Goal: Contribute content

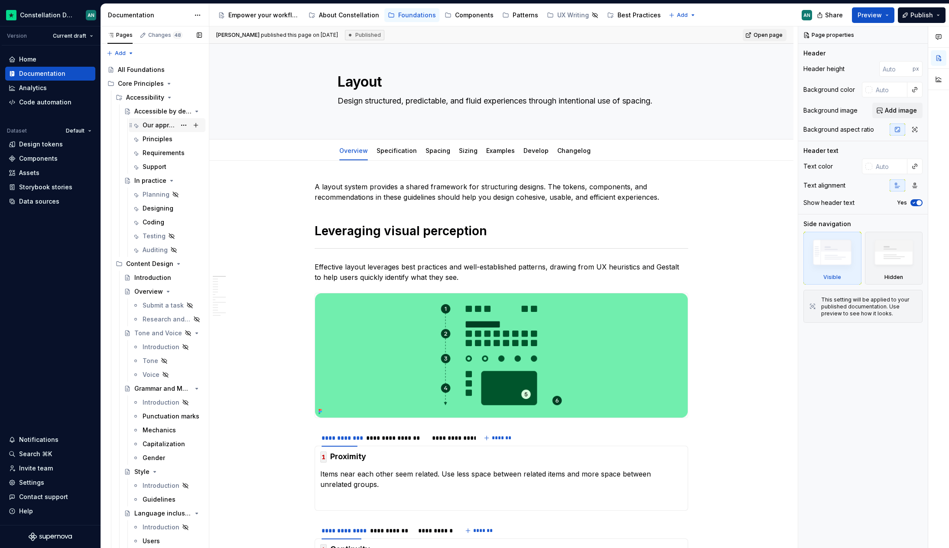
click at [156, 125] on div "Our approach" at bounding box center [159, 125] width 33 height 9
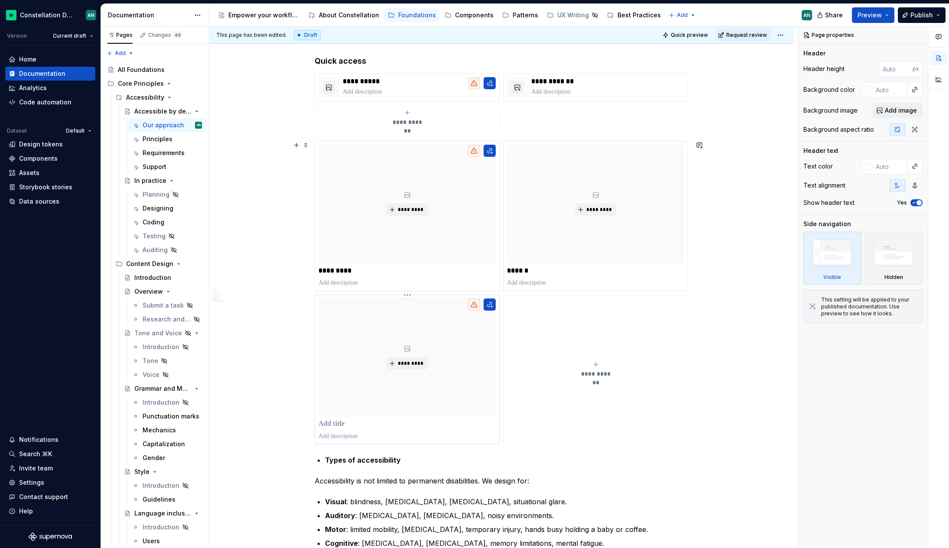
scroll to position [436, 0]
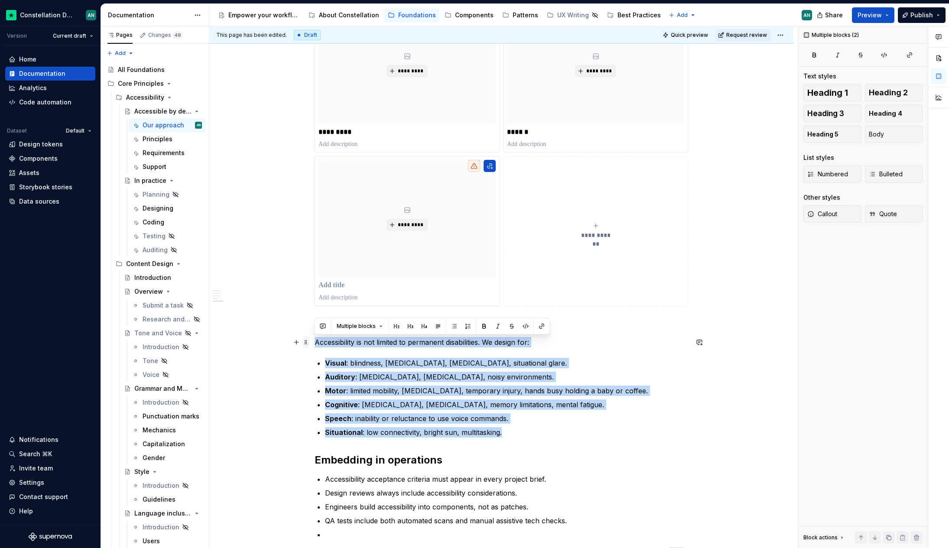
drag, startPoint x: 526, startPoint y: 434, endPoint x: 302, endPoint y: 337, distance: 244.3
click at [315, 337] on div "**********" at bounding box center [501, 163] width 373 height 815
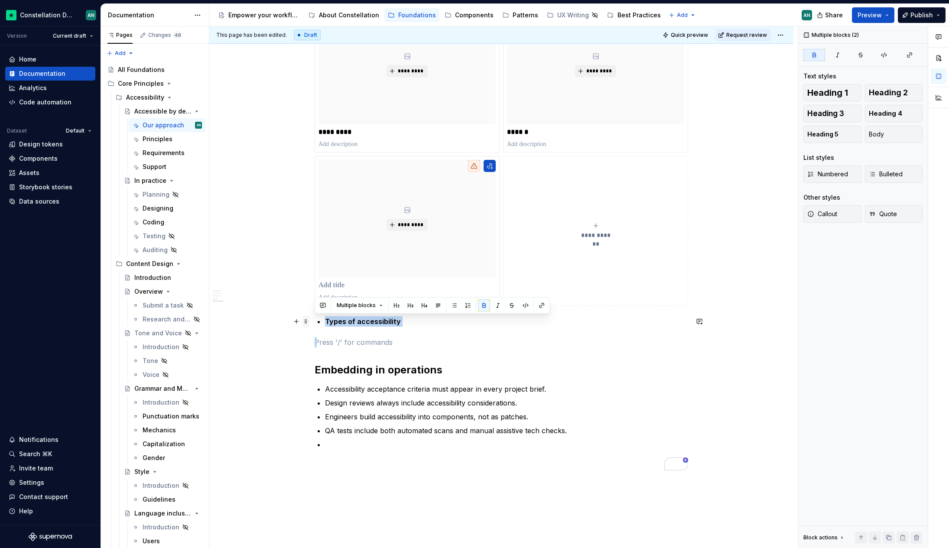
drag, startPoint x: 367, startPoint y: 341, endPoint x: 306, endPoint y: 317, distance: 65.6
click at [315, 317] on div "**********" at bounding box center [501, 118] width 373 height 725
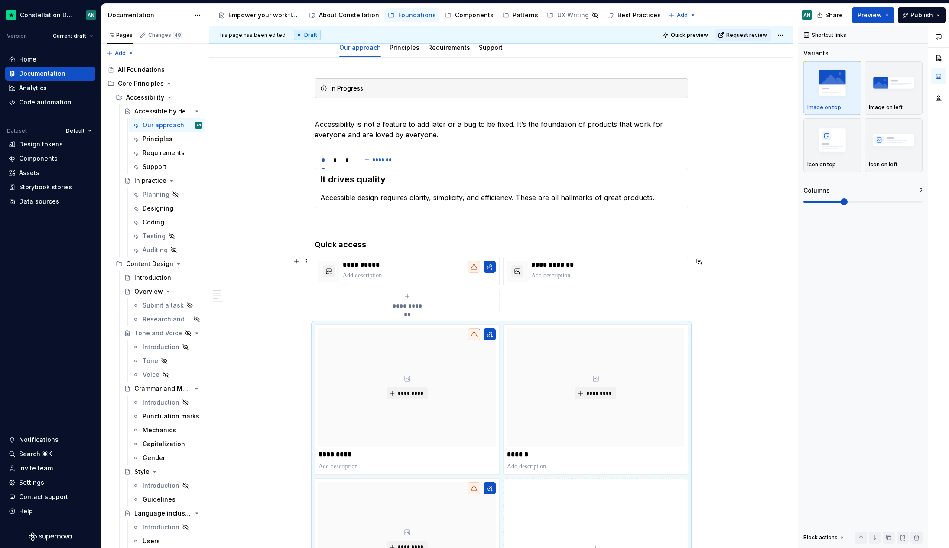
scroll to position [69, 0]
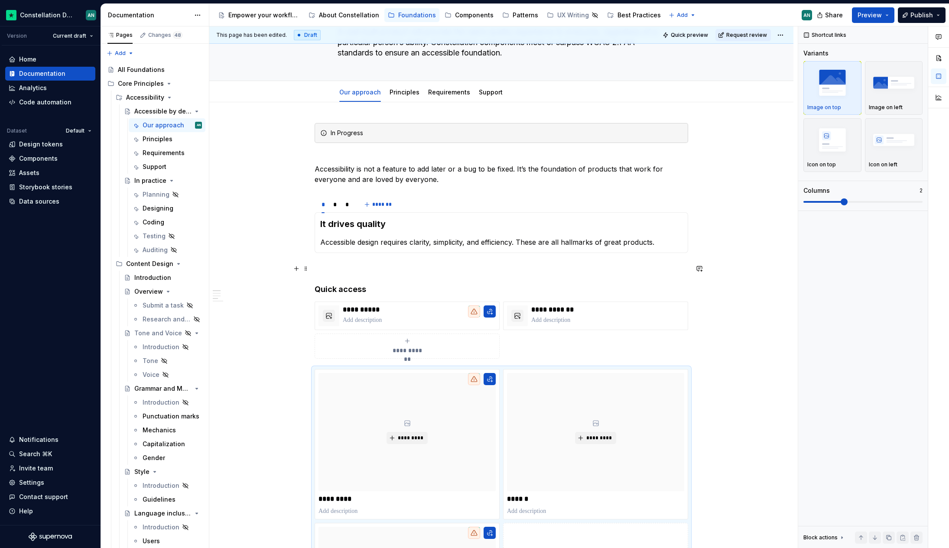
click at [340, 268] on p "To enrich screen reader interactions, please activate Accessibility in Grammarl…" at bounding box center [501, 268] width 373 height 10
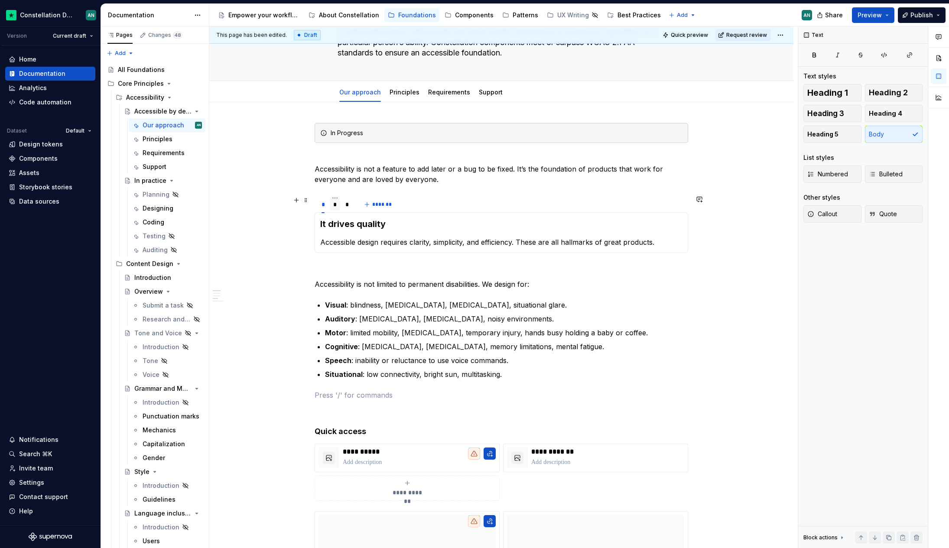
click at [335, 208] on div "*" at bounding box center [335, 204] width 4 height 9
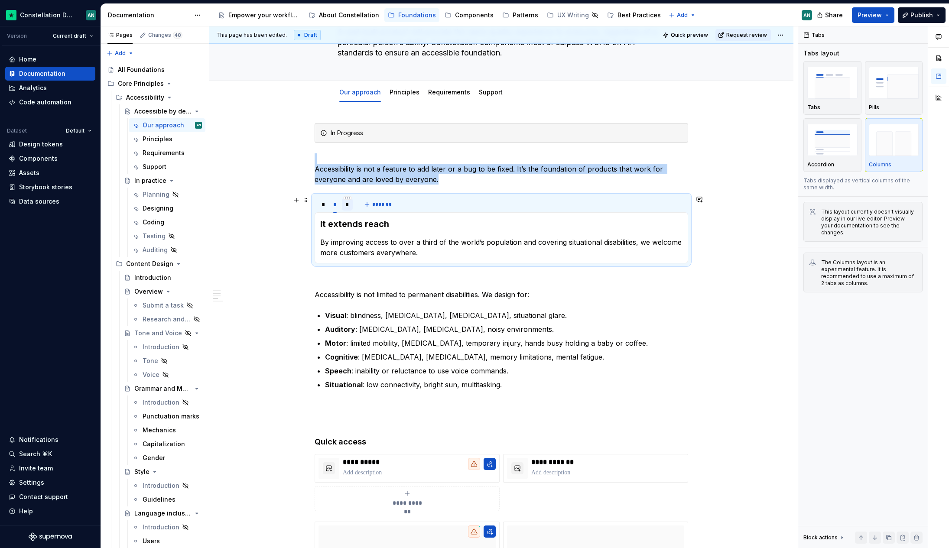
click at [345, 205] on div "*" at bounding box center [347, 204] width 4 height 9
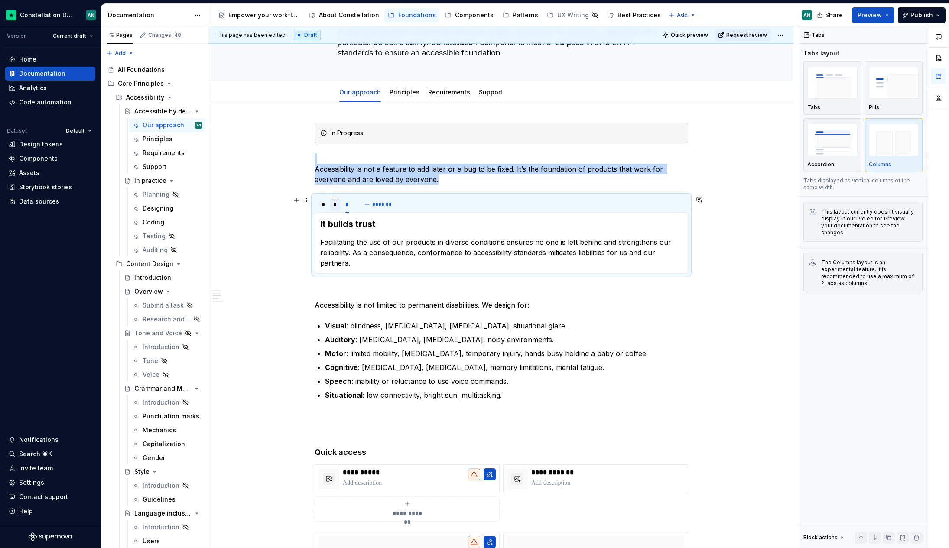
click at [335, 203] on div "*" at bounding box center [335, 204] width 4 height 9
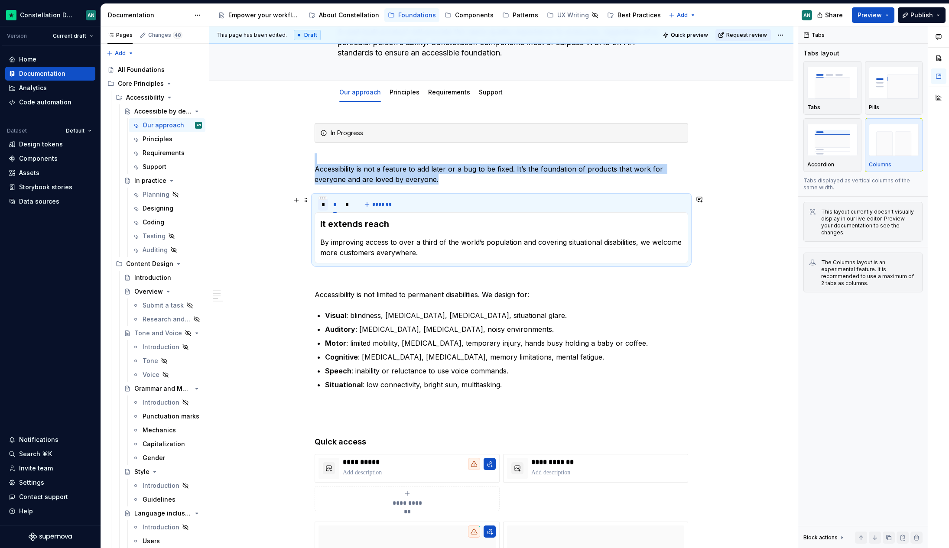
click at [322, 205] on div "*" at bounding box center [322, 204] width 3 height 9
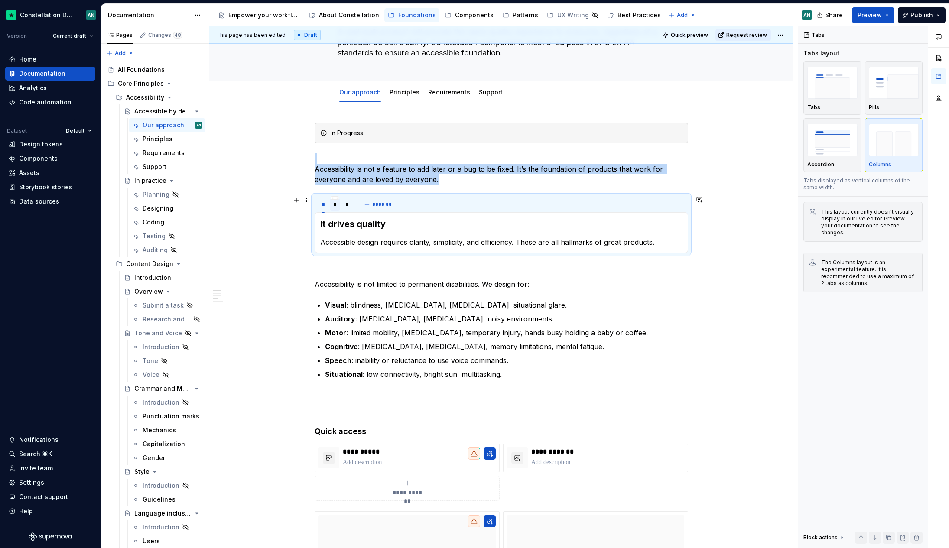
click at [337, 204] on div "*" at bounding box center [335, 204] width 11 height 12
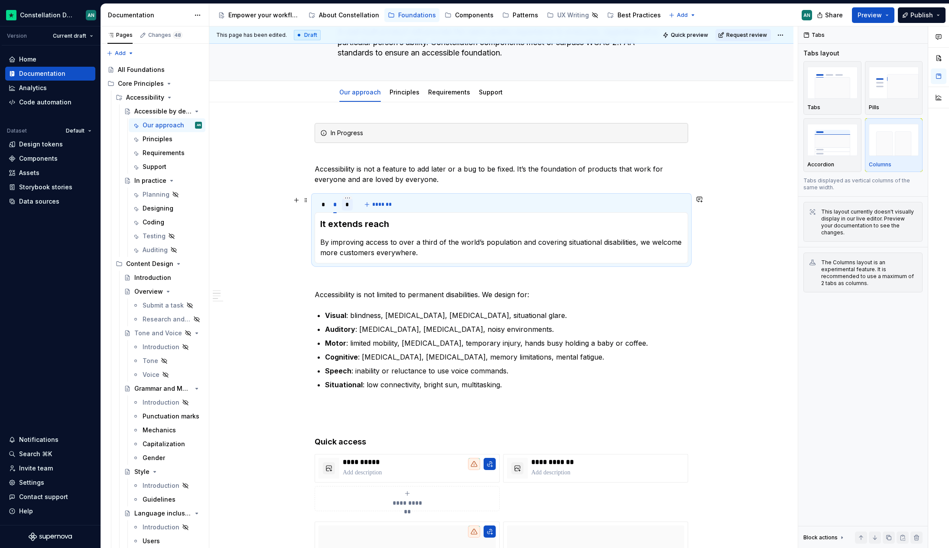
click at [349, 206] on div "*" at bounding box center [347, 204] width 11 height 12
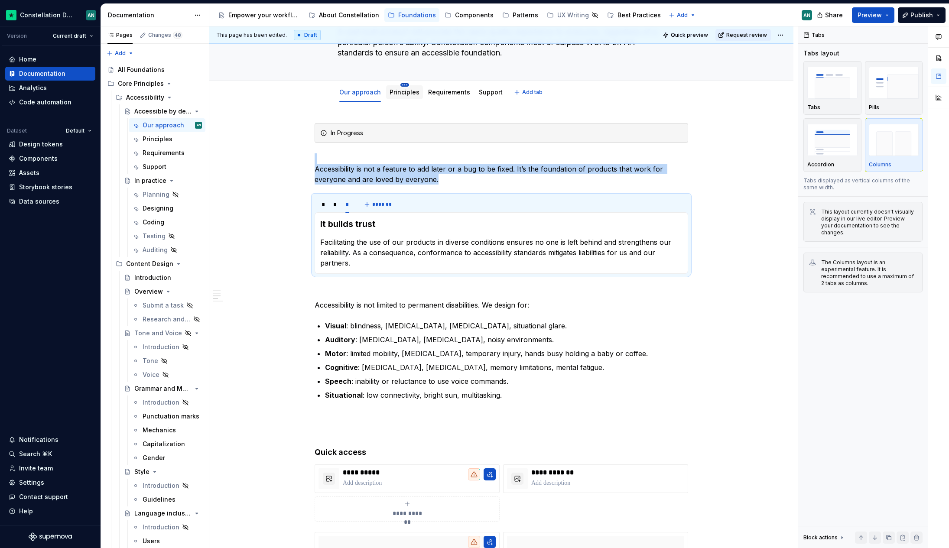
click at [398, 85] on html "Constellation Design System AN Version Current draft Home Documentation Analyti…" at bounding box center [474, 274] width 949 height 548
click at [391, 91] on html "Constellation Design System AN Version Current draft Home Documentation Analyti…" at bounding box center [474, 274] width 949 height 548
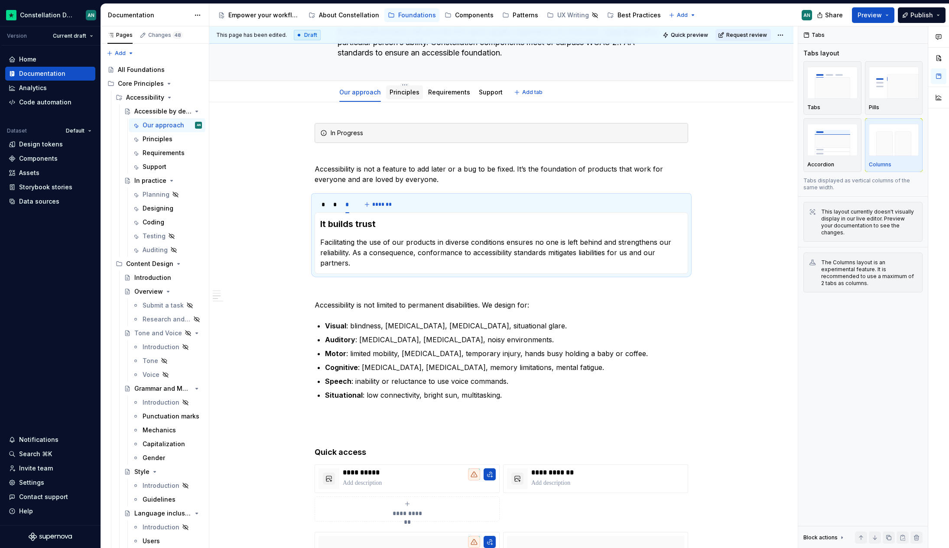
click at [389, 93] on link "Principles" at bounding box center [404, 91] width 30 height 7
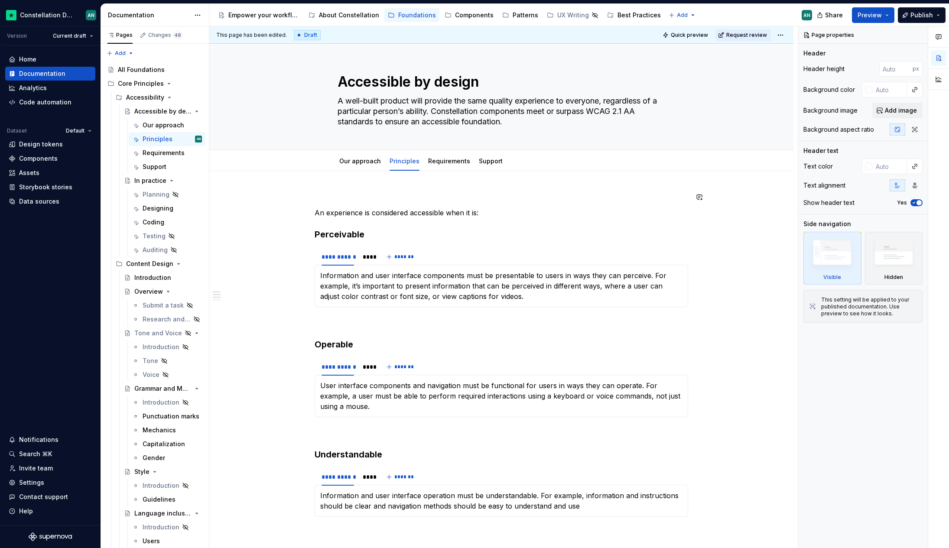
click at [363, 185] on div "**********" at bounding box center [501, 504] width 584 height 667
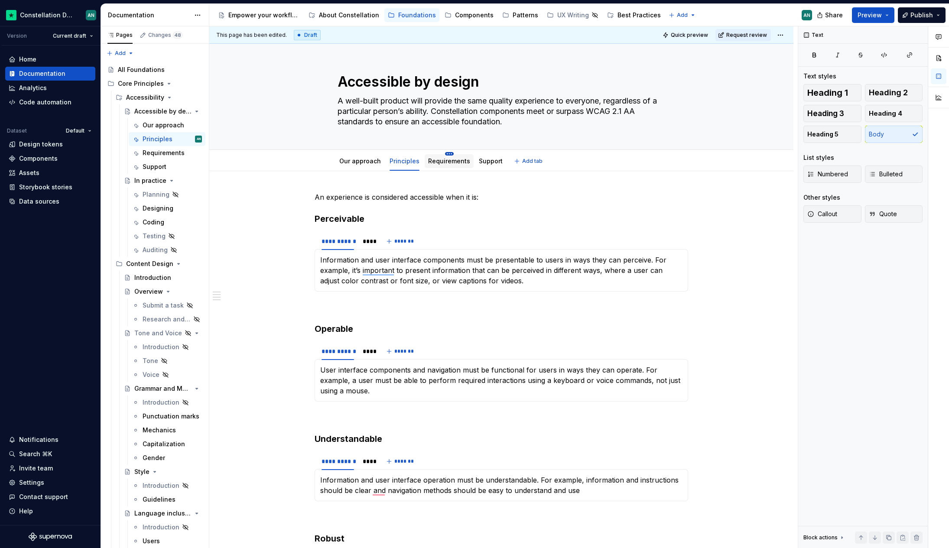
click at [446, 155] on html "Constellation Design System AN Version Current draft Home Documentation Analyti…" at bounding box center [474, 274] width 949 height 548
click at [435, 156] on html "Constellation Design System AN Version Current draft Home Documentation Analyti…" at bounding box center [474, 274] width 949 height 548
click at [428, 163] on link "Requirements" at bounding box center [449, 160] width 42 height 7
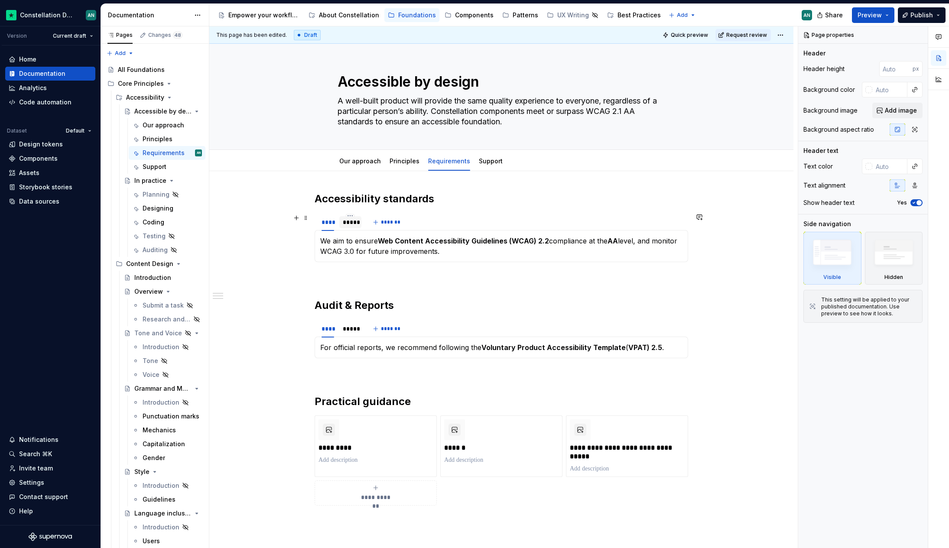
click at [347, 227] on div "*****" at bounding box center [350, 222] width 22 height 12
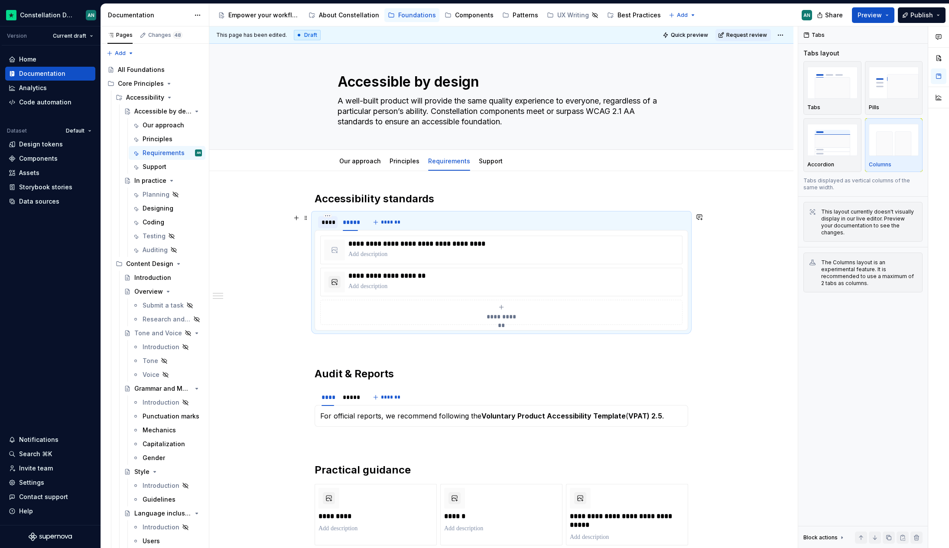
click at [328, 223] on div "****" at bounding box center [327, 222] width 13 height 9
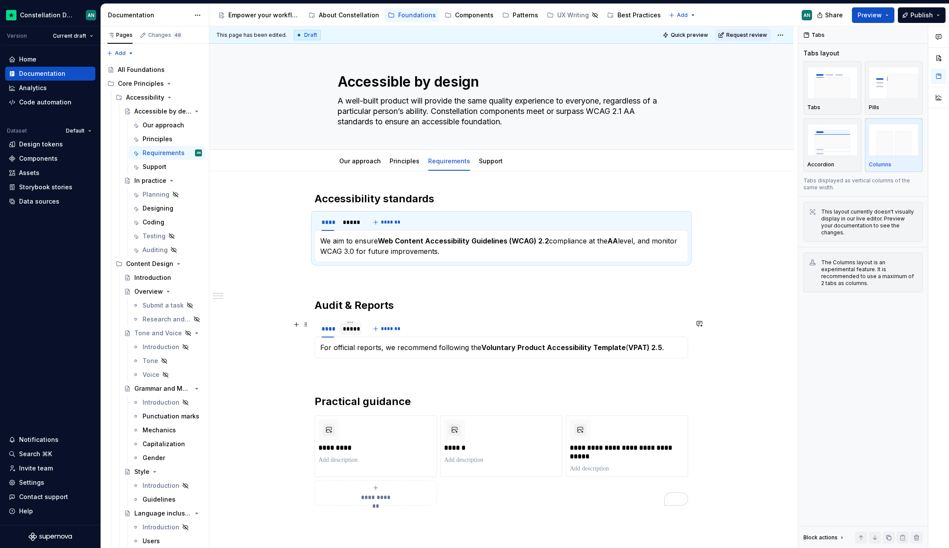
click at [353, 332] on div "*****" at bounding box center [350, 329] width 15 height 9
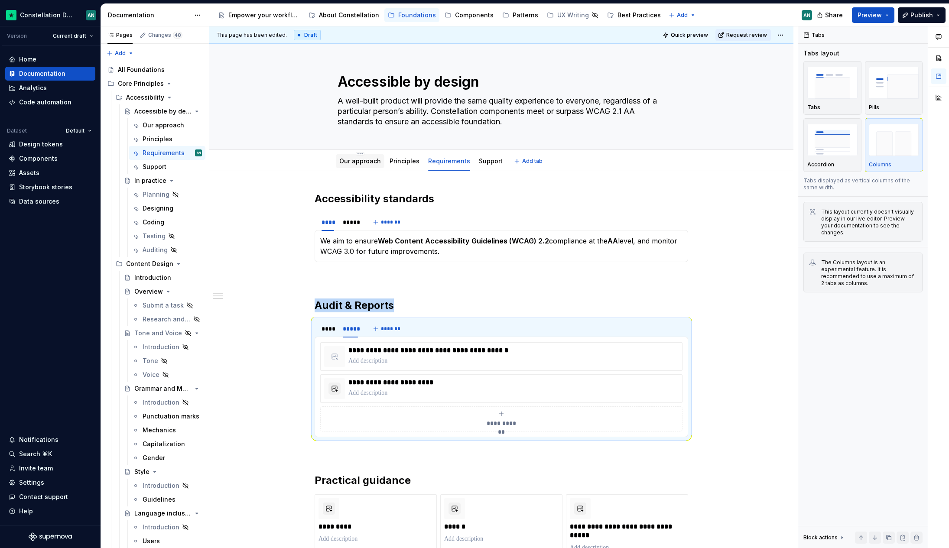
click at [354, 160] on link "Our approach" at bounding box center [360, 160] width 42 height 7
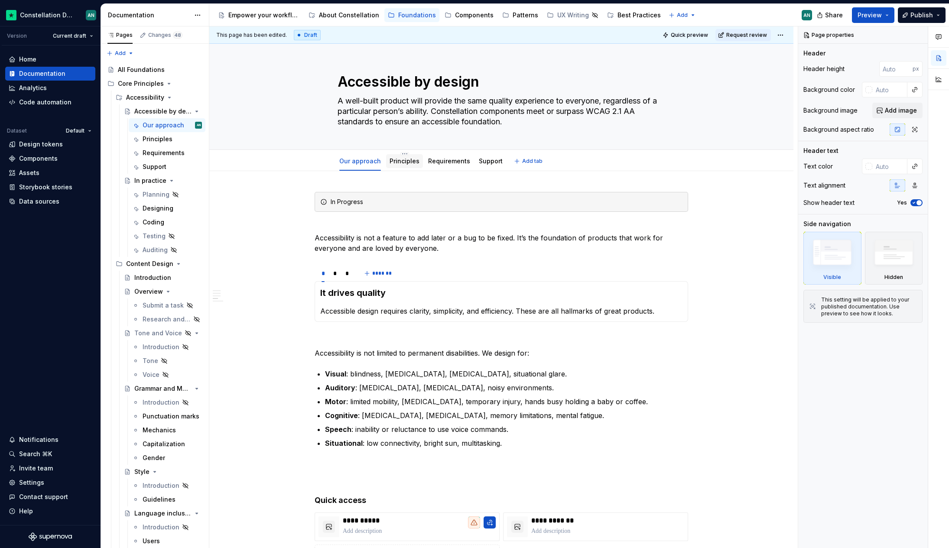
click at [405, 163] on link "Principles" at bounding box center [404, 160] width 30 height 7
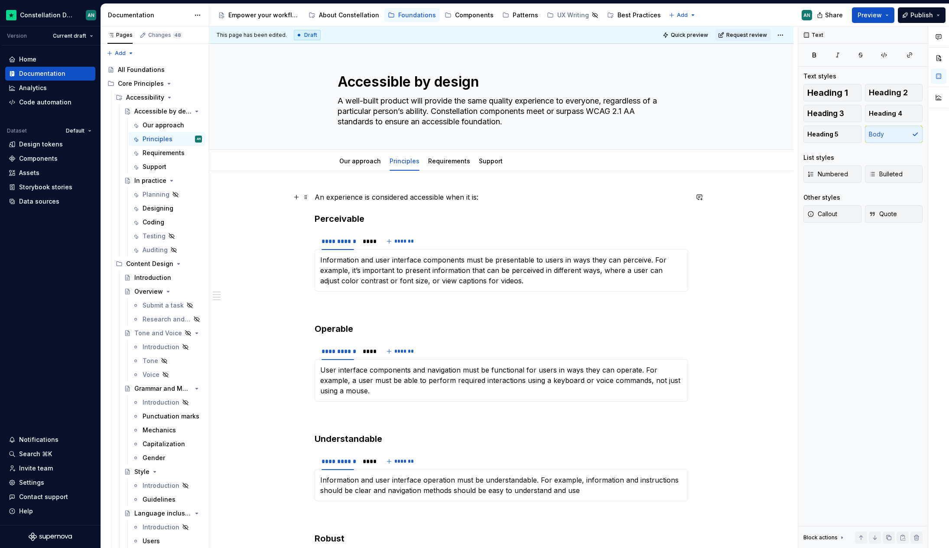
click at [318, 197] on p "An experience is considered accessible when it is:" at bounding box center [501, 197] width 373 height 10
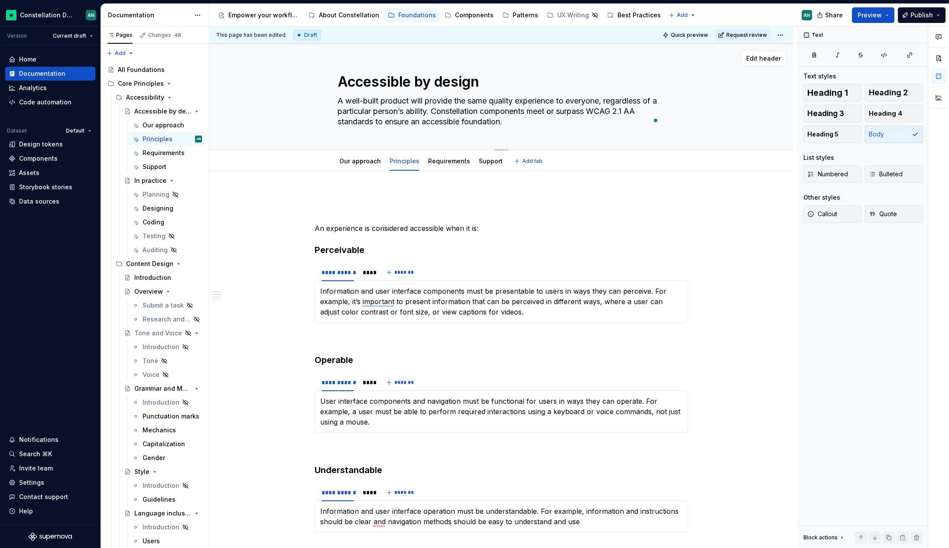
click at [635, 111] on textarea "A well-built product will provide the same quality experience to everyone, rega…" at bounding box center [500, 111] width 328 height 35
drag, startPoint x: 649, startPoint y: 109, endPoint x: 475, endPoint y: 114, distance: 174.2
click at [475, 114] on textarea "A well-built product will provide the same quality experience to everyone, rega…" at bounding box center [500, 111] width 328 height 35
click at [442, 113] on textarea "A well-built product will provide the same quality experience to everyone, rega…" at bounding box center [500, 111] width 328 height 35
drag, startPoint x: 555, startPoint y: 124, endPoint x: 441, endPoint y: 111, distance: 115.1
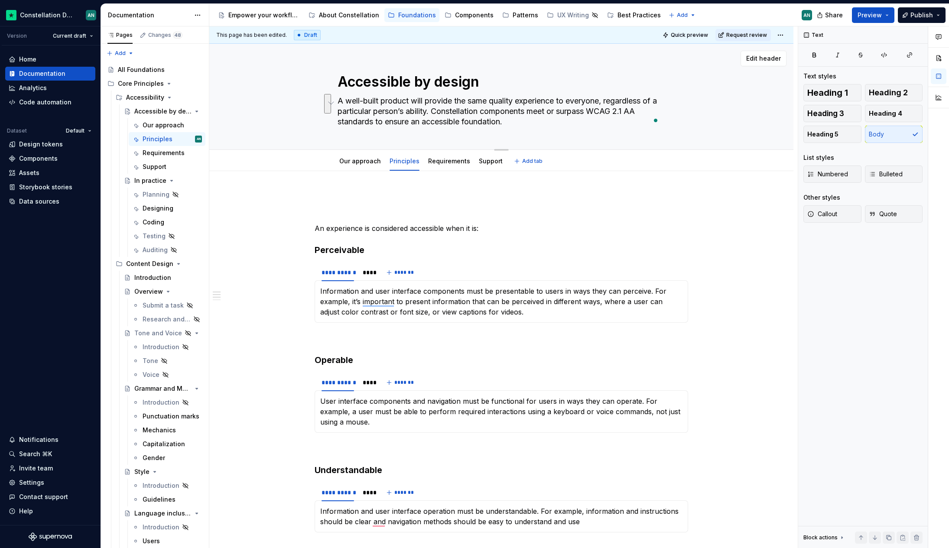
click at [441, 111] on textarea "A well-built product will provide the same quality experience to everyone, rega…" at bounding box center [500, 111] width 328 height 35
type textarea "*"
type textarea "A well-built product will provide the same quality experience to everyone, rega…"
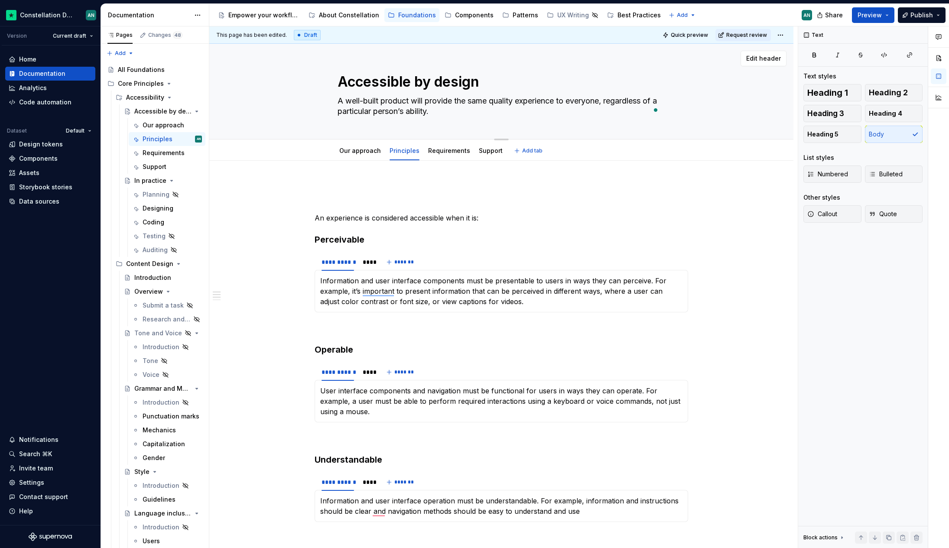
type textarea "*"
type textarea "A well-built product will provide the same quality experience to everyone, rega…"
type textarea "*"
type textarea "A well-built product will provide the same quality experience to everyone, rega…"
type textarea "*"
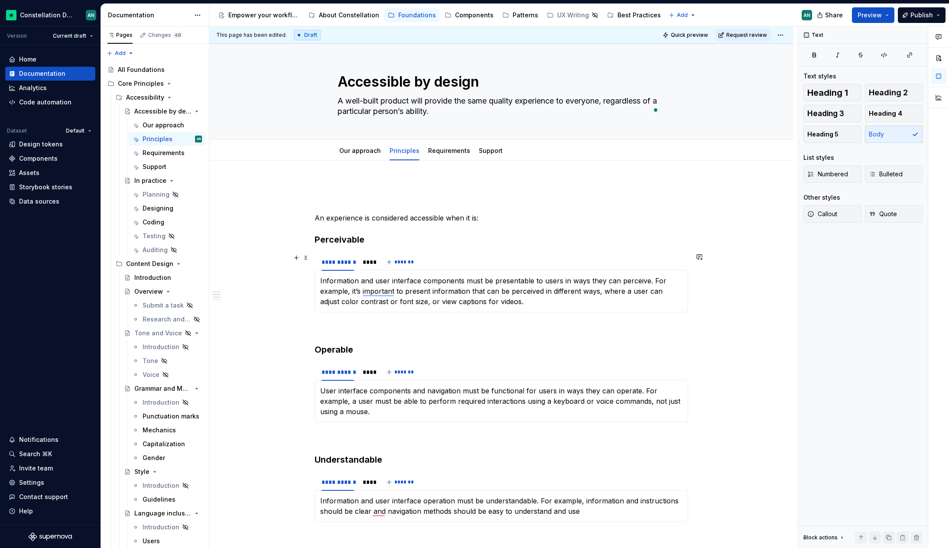
type textarea "A well-built product will provide the same quality experience to everyone, rega…"
type textarea "*"
type textarea "A well-built product will provide the same quality experience to everyone, rega…"
type textarea "*"
type textarea "A well-built product will provide the same quality experience to everyone, rega…"
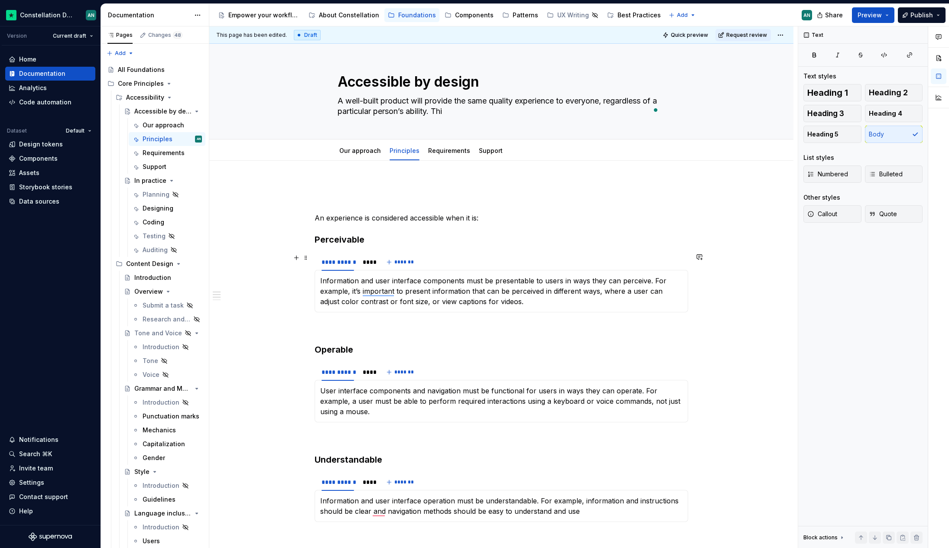
type textarea "*"
type textarea "A well-built product will provide the same quality experience to everyone, rega…"
type textarea "*"
type textarea "A well-built product will provide the same quality experience to everyone, rega…"
type textarea "*"
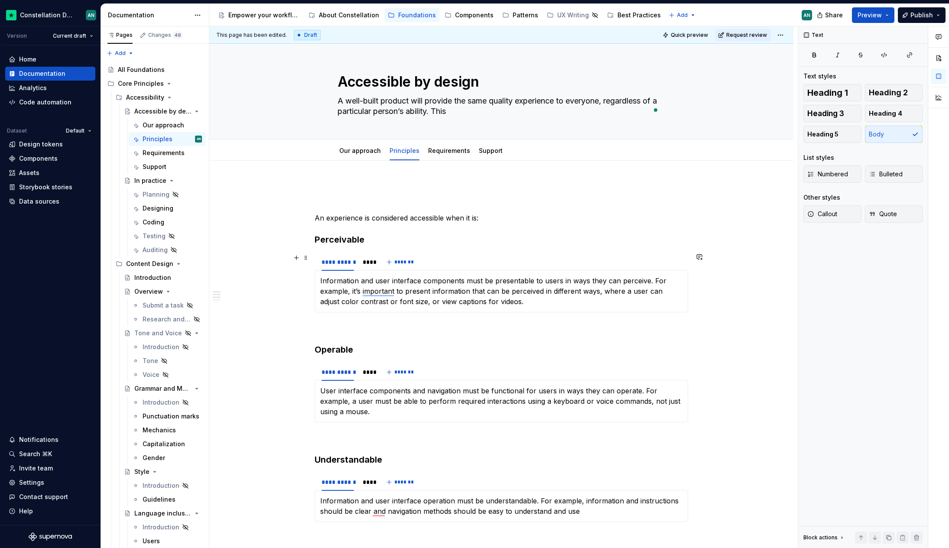
type textarea "A well-built product will provide the same quality experience to everyone, rega…"
type textarea "*"
type textarea "A well-built product will provide the same quality experience to everyone, rega…"
type textarea "*"
type textarea "A well-built product will provide the same quality experience to everyone, rega…"
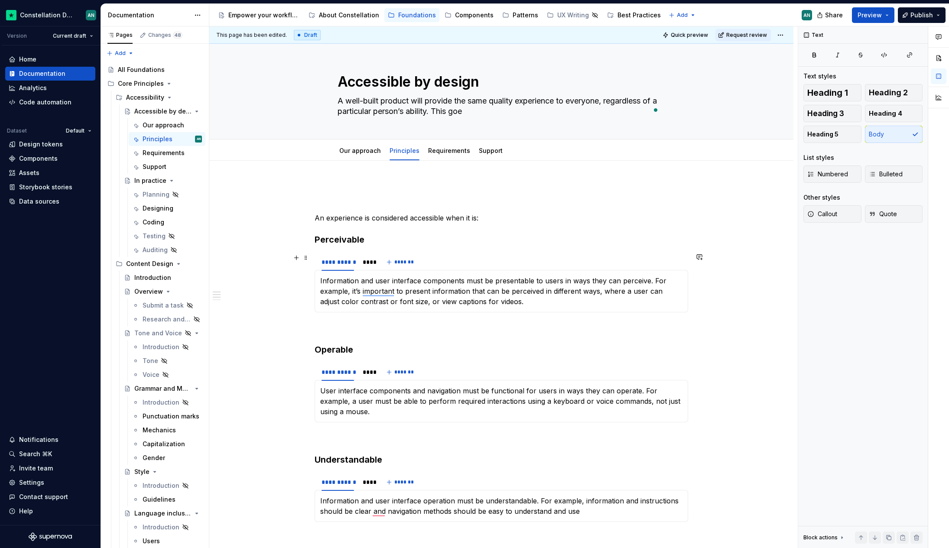
type textarea "*"
type textarea "A well-built product will provide the same quality experience to everyone, rega…"
type textarea "*"
type textarea "A well-built product will provide the same quality experience to everyone, rega…"
type textarea "*"
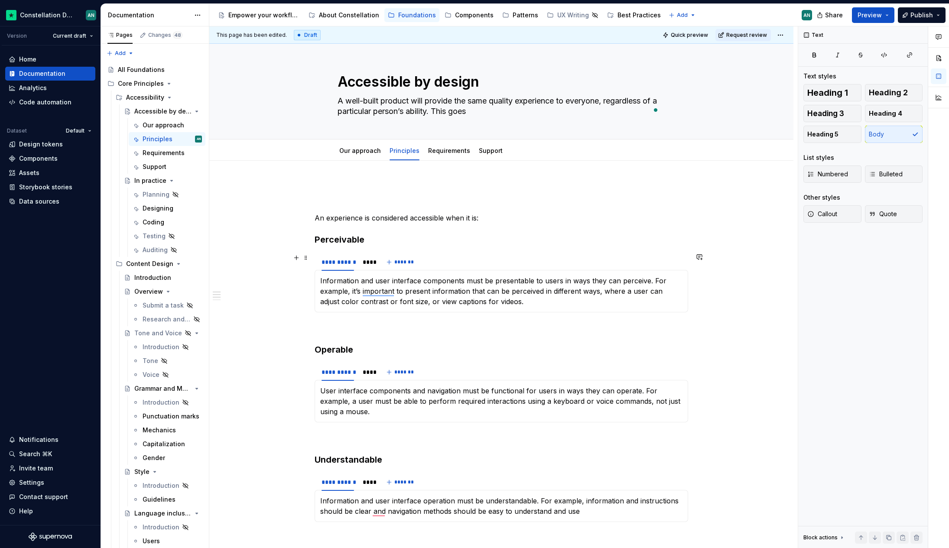
type textarea "A well-built product will provide the same quality experience to everyone, rega…"
type textarea "*"
type textarea "A well-built product will provide the same quality experience to everyone, rega…"
type textarea "*"
type textarea "A well-built product will provide the same quality experience to everyone, rega…"
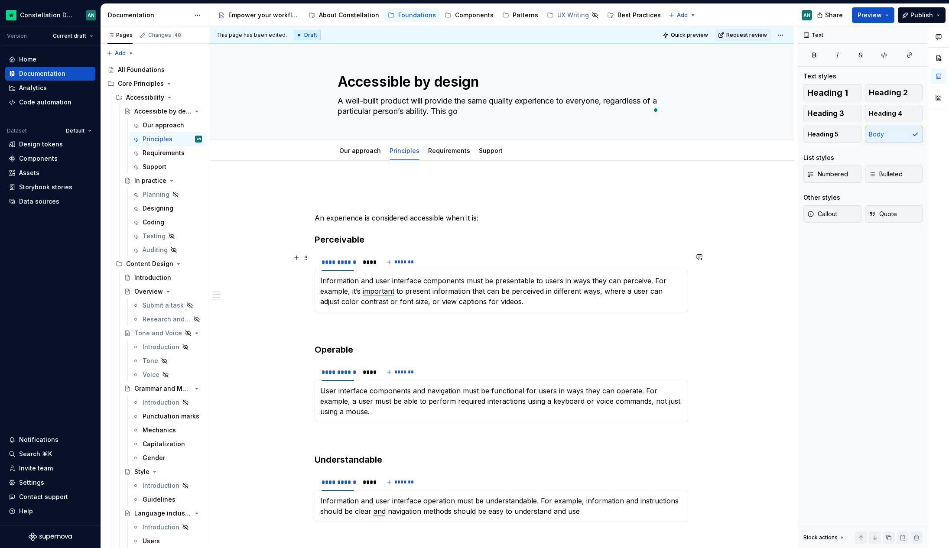
type textarea "*"
type textarea "A well-built product will provide the same quality experience to everyone, rega…"
type textarea "*"
type textarea "A well-built product will provide the same quality experience to everyone, rega…"
type textarea "*"
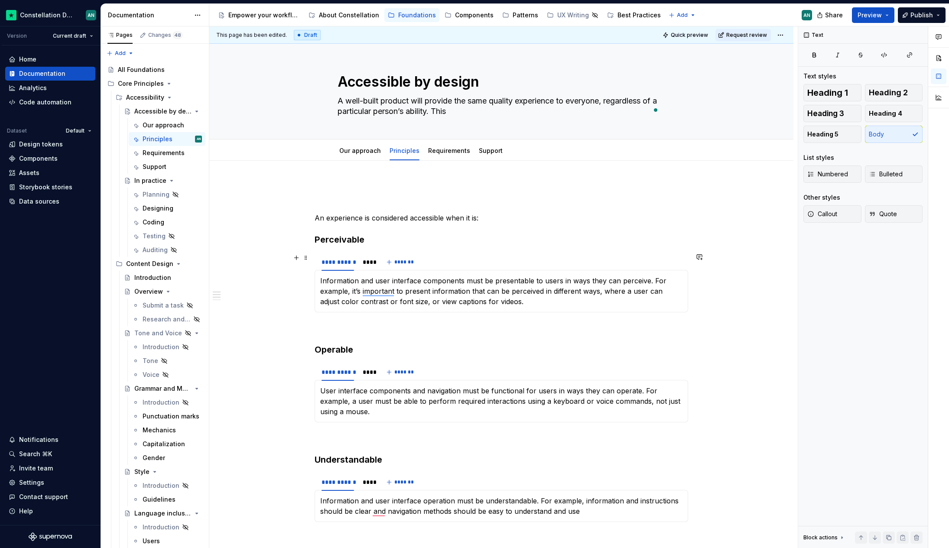
type textarea "A well-built product will provide the same quality experience to everyone, rega…"
type textarea "*"
type textarea "A well-built product will provide the same quality experience to everyone, rega…"
type textarea "*"
type textarea "A well-built product will provide the same quality experience to everyone, rega…"
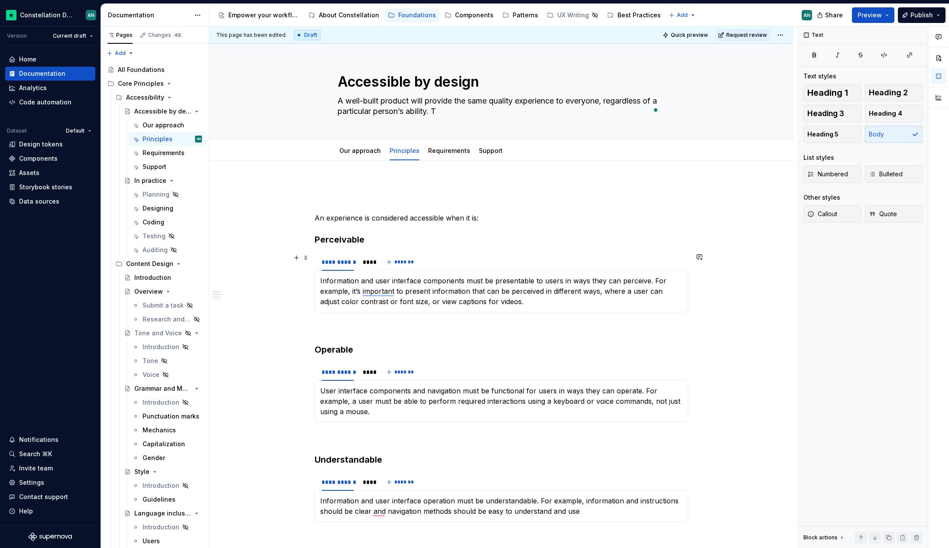
type textarea "*"
type textarea "A well-built product will provide the same quality experience to everyone, rega…"
type textarea "*"
type textarea "A well-built product will provide the same quality experience to everyone, rega…"
type textarea "*"
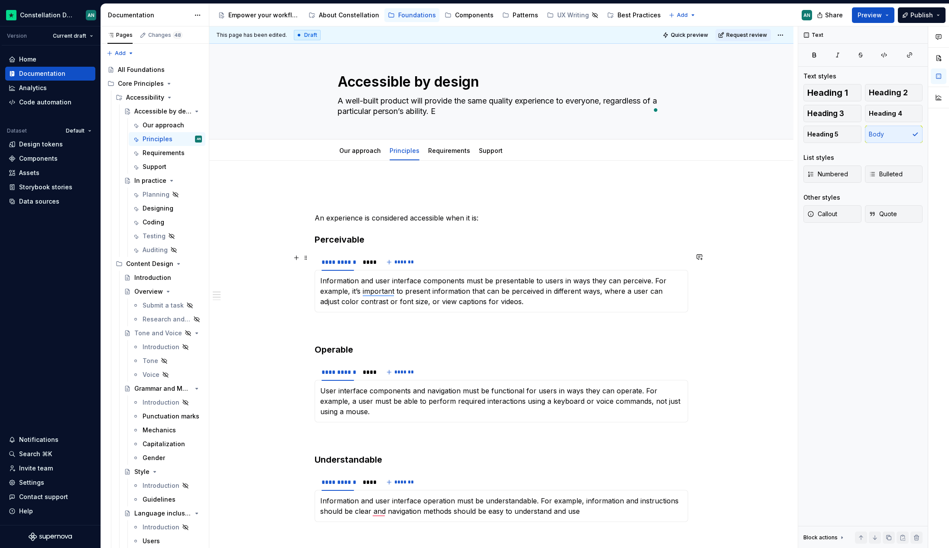
type textarea "A well-built product will provide the same quality experience to everyone, rega…"
type textarea "*"
type textarea "A well-built product will provide the same quality experience to everyone, rega…"
type textarea "*"
type textarea "A well-built product will provide the same quality experience to everyone, rega…"
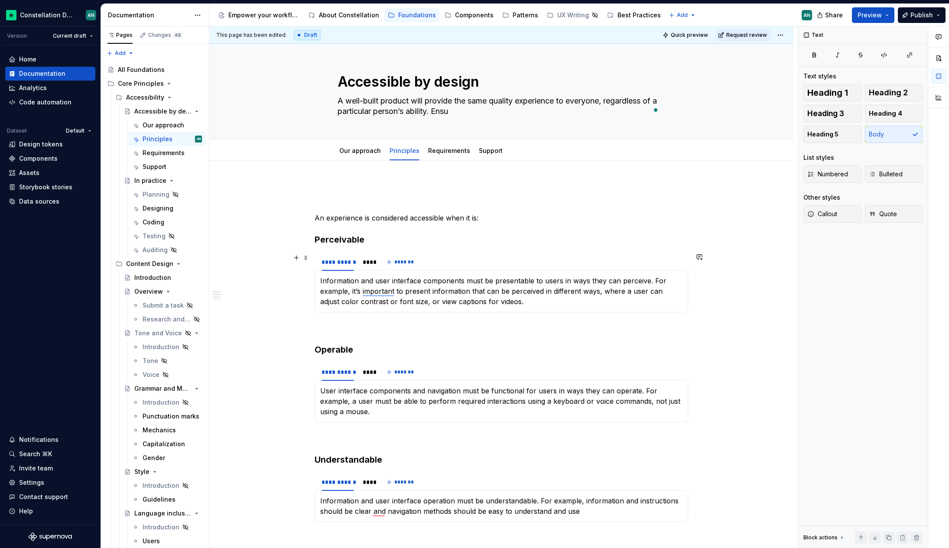
type textarea "*"
type textarea "A well-built product will provide the same quality experience to everyone, rega…"
type textarea "*"
type textarea "A well-built product will provide the same quality experience to everyone, rega…"
type textarea "*"
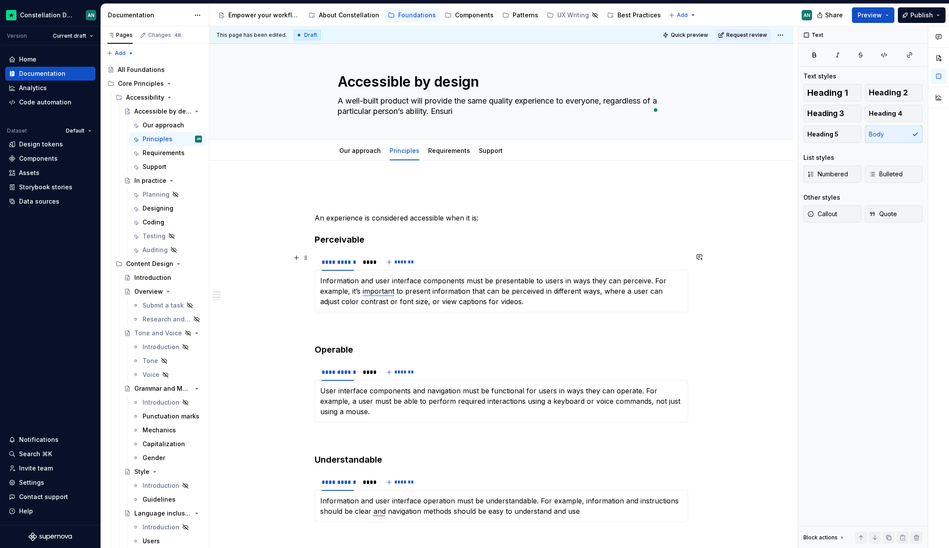
type textarea "A well-built product will provide the same quality experience to everyone, rega…"
type textarea "*"
type textarea "A well-built product will provide the same quality experience to everyone, rega…"
type textarea "*"
type textarea "A well-built product will provide the same quality experience to everyone, rega…"
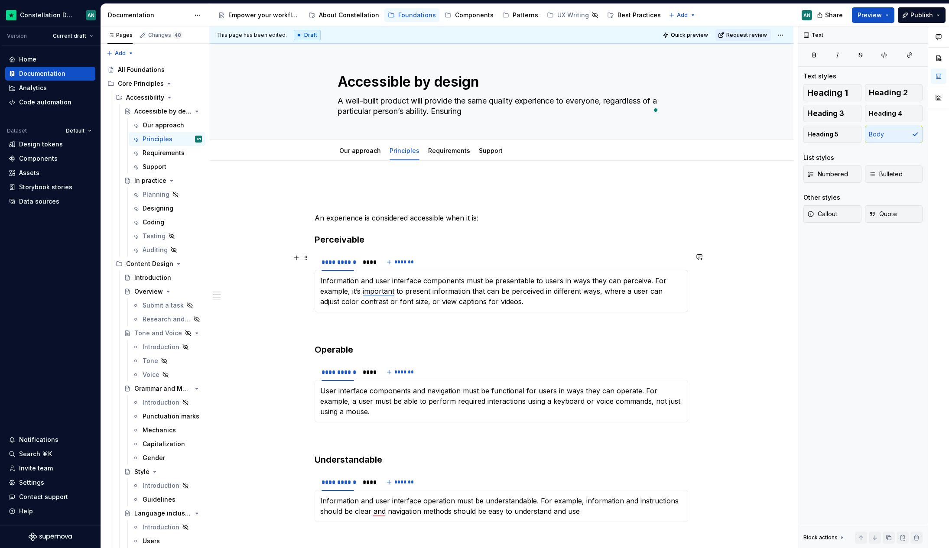
type textarea "*"
type textarea "A well-built product will provide the same quality experience to everyone, rega…"
type textarea "*"
type textarea "A well-built product will provide the same quality experience to everyone, rega…"
type textarea "*"
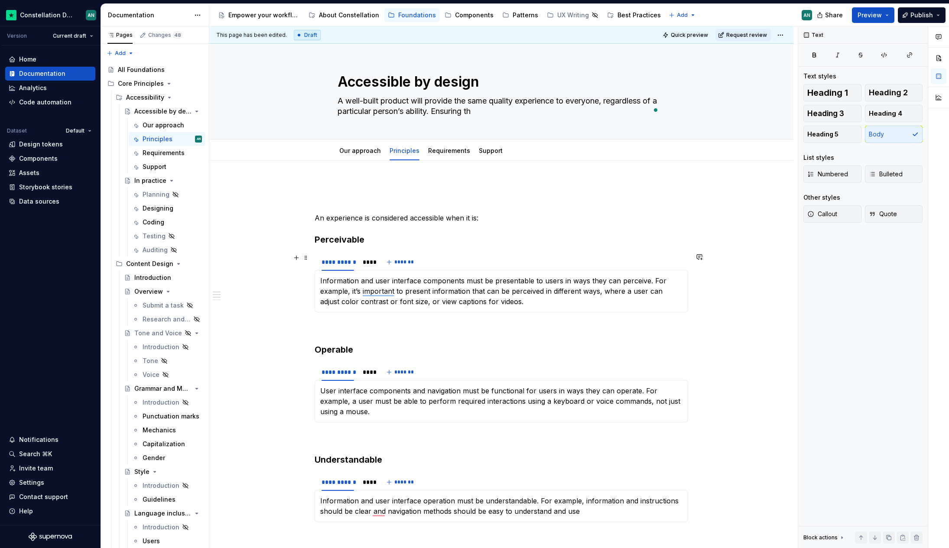
type textarea "A well-built product will provide the same quality experience to everyone, rega…"
type textarea "*"
type textarea "A well-built product will provide the same quality experience to everyone, rega…"
type textarea "*"
type textarea "A well-built product will provide the same quality experience to everyone, rega…"
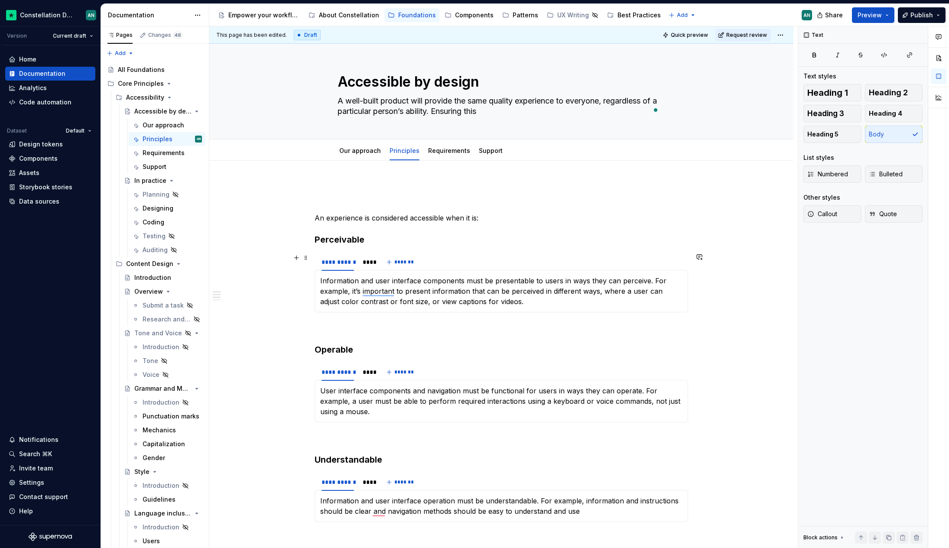
type textarea "*"
type textarea "A well-built product will provide the same quality experience to everyone, rega…"
type textarea "*"
type textarea "A well-built product will provide the same quality experience to everyone, rega…"
type textarea "*"
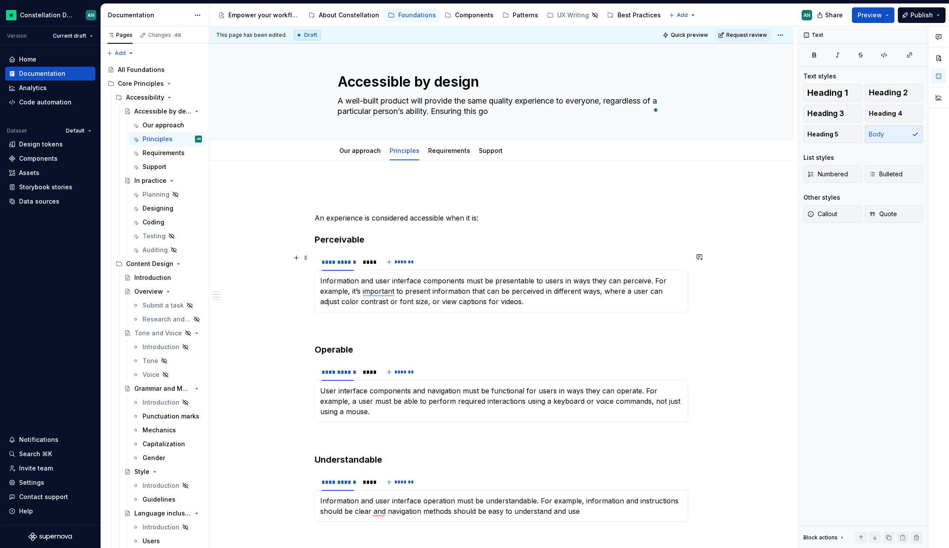
type textarea "A well-built product will provide the same quality experience to everyone, rega…"
type textarea "*"
type textarea "A well-built product will provide the same quality experience to everyone, rega…"
type textarea "*"
type textarea "A well-built product will provide the same quality experience to everyone, rega…"
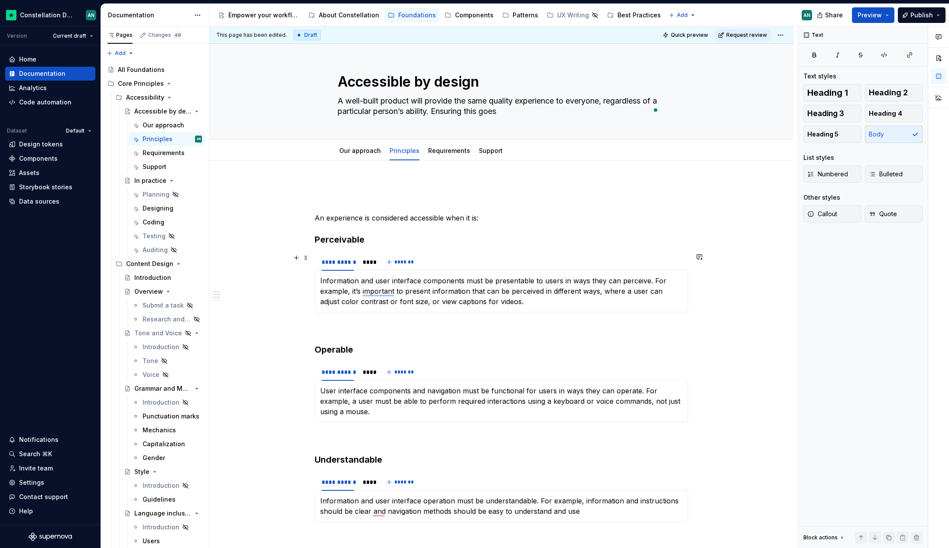
type textarea "*"
type textarea "A well-built product will provide the same quality experience to everyone, rega…"
type textarea "*"
type textarea "A well-built product will provide the same quality experience to everyone, rega…"
type textarea "*"
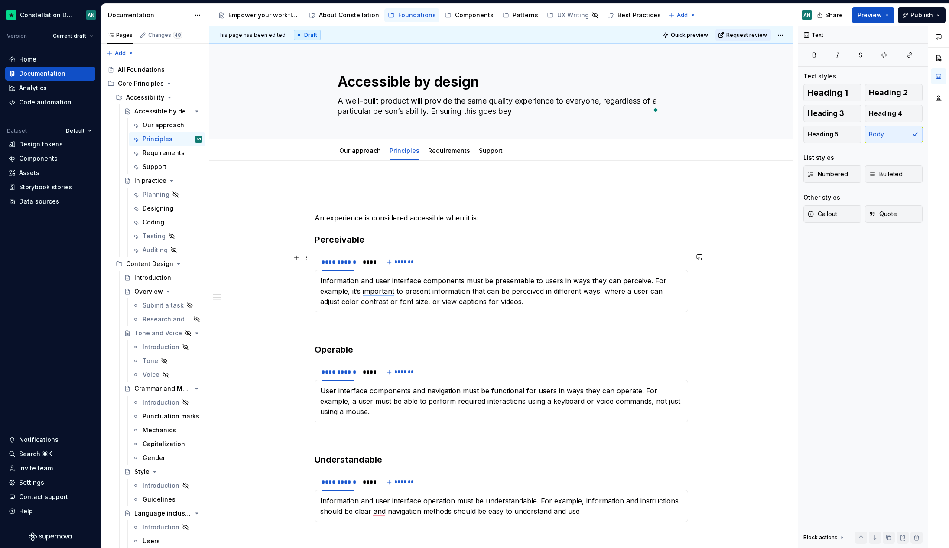
type textarea "A well-built product will provide the same quality experience to everyone, rega…"
type textarea "*"
type textarea "A well-built product will provide the same quality experience to everyone, rega…"
type textarea "*"
type textarea "A well-built product will provide the same quality experience to everyone, rega…"
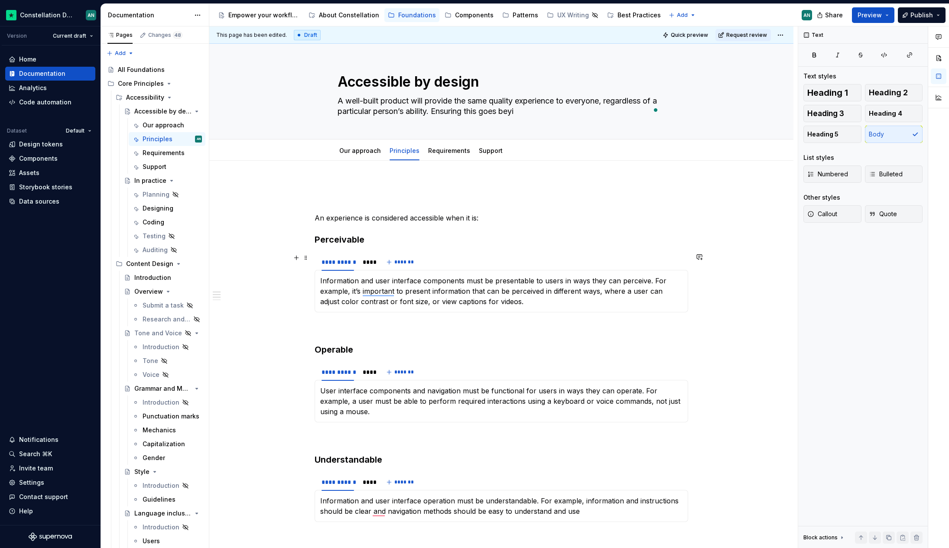
type textarea "*"
type textarea "A well-built product will provide the same quality experience to everyone, rega…"
type textarea "*"
type textarea "A well-built product will provide the same quality experience to everyone, rega…"
type textarea "*"
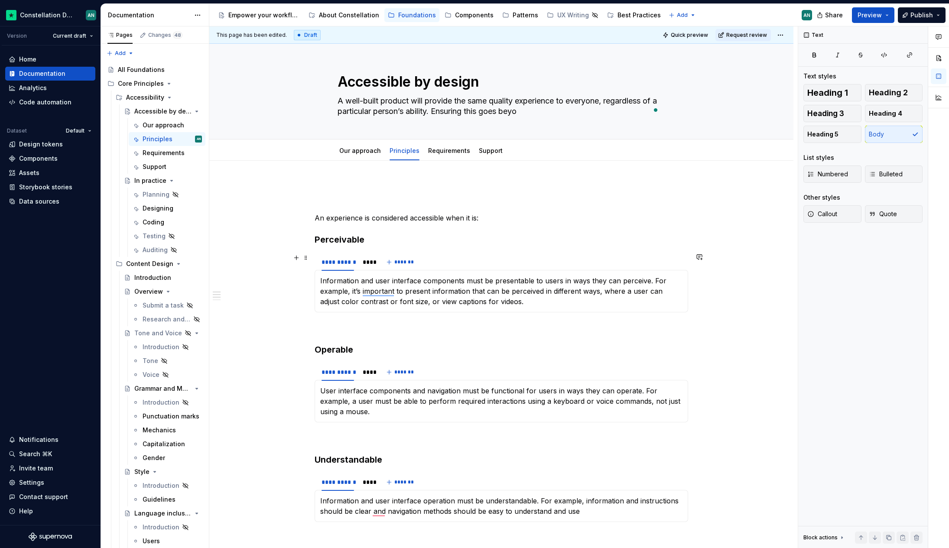
type textarea "A well-built product will provide the same quality experience to everyone, rega…"
type textarea "*"
type textarea "A well-built product will provide the same quality experience to everyone, rega…"
type textarea "*"
type textarea "A well-built product will provide the same quality experience to everyone, rega…"
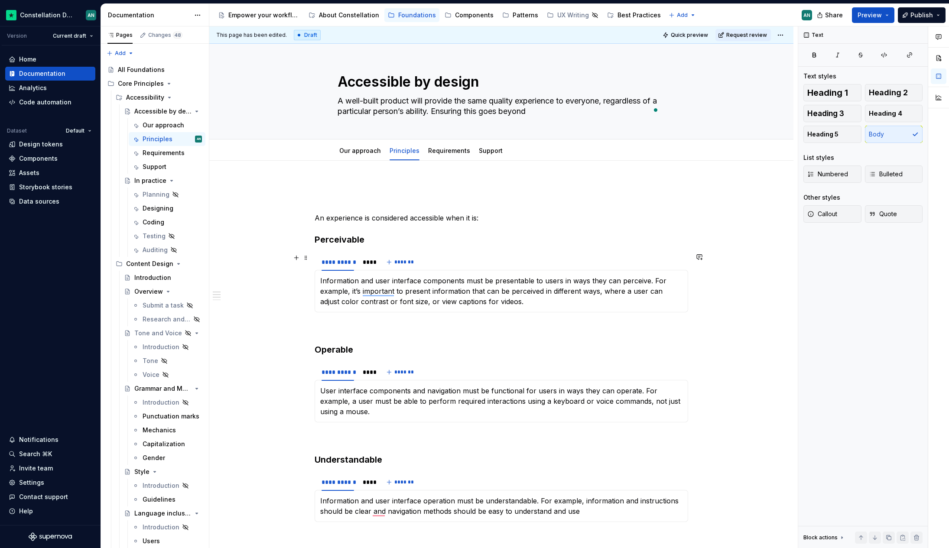
type textarea "*"
type textarea "A well-built product will provide the same quality experience to everyone, rega…"
type textarea "*"
type textarea "A well-built product will provide the same quality experience to everyone, rega…"
type textarea "*"
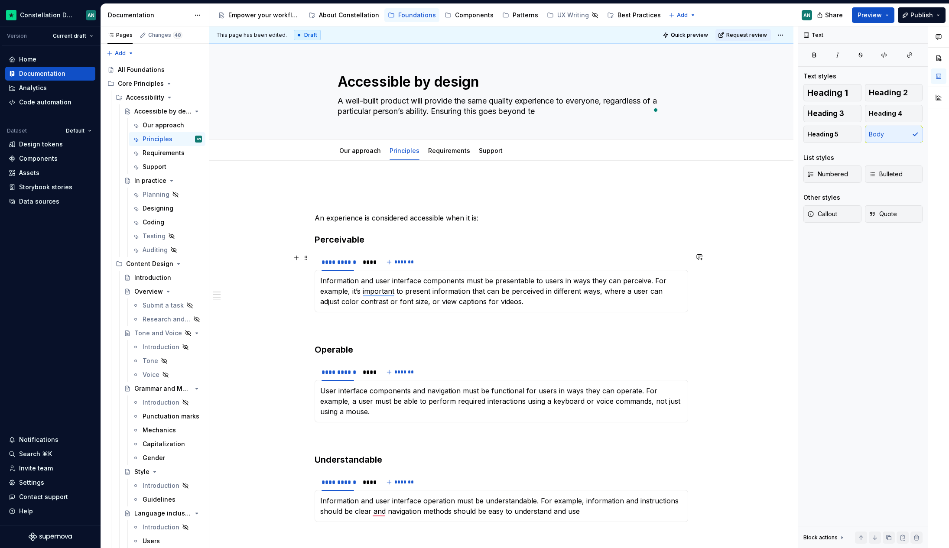
type textarea "A well-built product will provide the same quality experience to everyone, rega…"
type textarea "*"
type textarea "A well-built product will provide the same quality experience to everyone, rega…"
type textarea "*"
type textarea "A well-built product will provide the same quality experience to everyone, rega…"
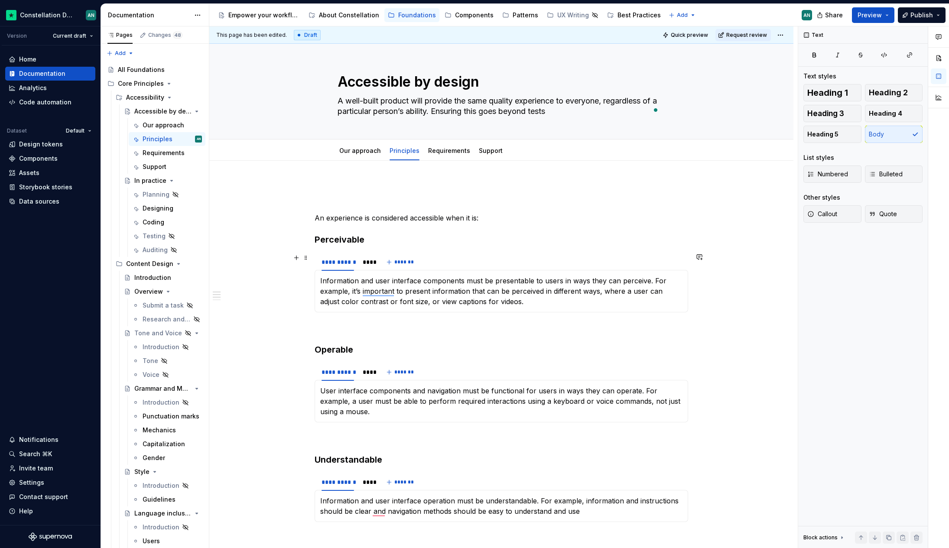
type textarea "*"
type textarea "A well-built product will provide the same quality experience to everyone, rega…"
type textarea "*"
type textarea "A well-built product will provide the same quality experience to everyone, rega…"
type textarea "*"
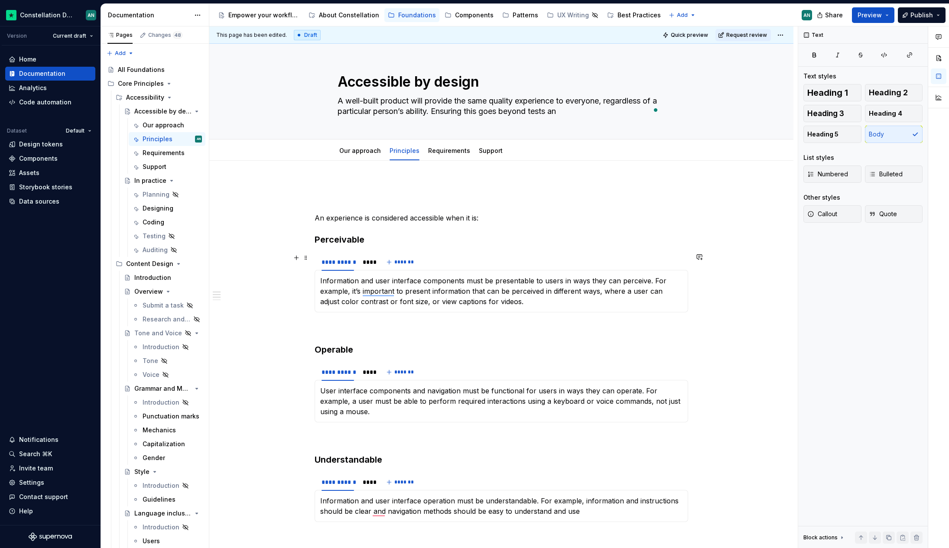
type textarea "A well-built product will provide the same quality experience to everyone, rega…"
type textarea "*"
type textarea "A well-built product will provide the same quality experience to everyone, rega…"
type textarea "*"
type textarea "A well-built product will provide the same quality experience to everyone, rega…"
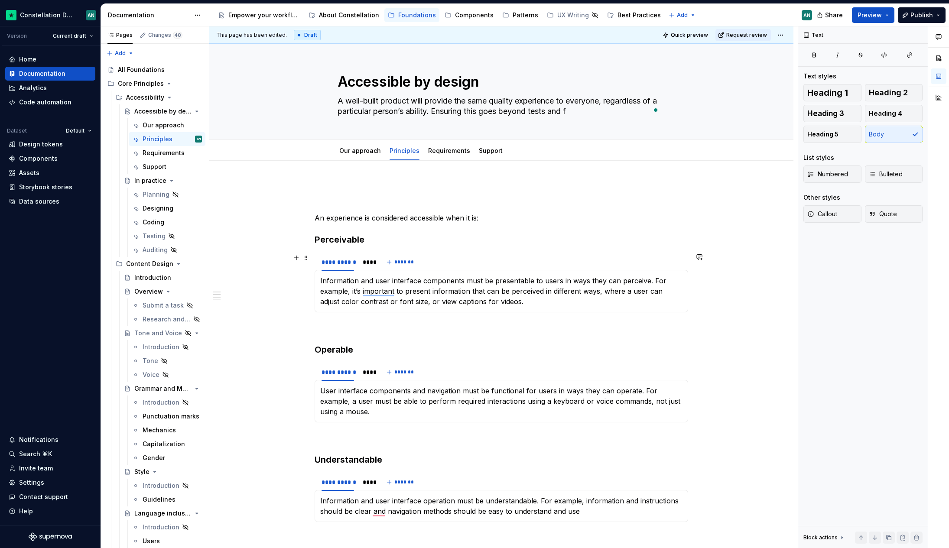
type textarea "*"
type textarea "A well-built product will provide the same quality experience to everyone, rega…"
type textarea "*"
type textarea "A well-built product will provide the same quality experience to everyone, rega…"
type textarea "*"
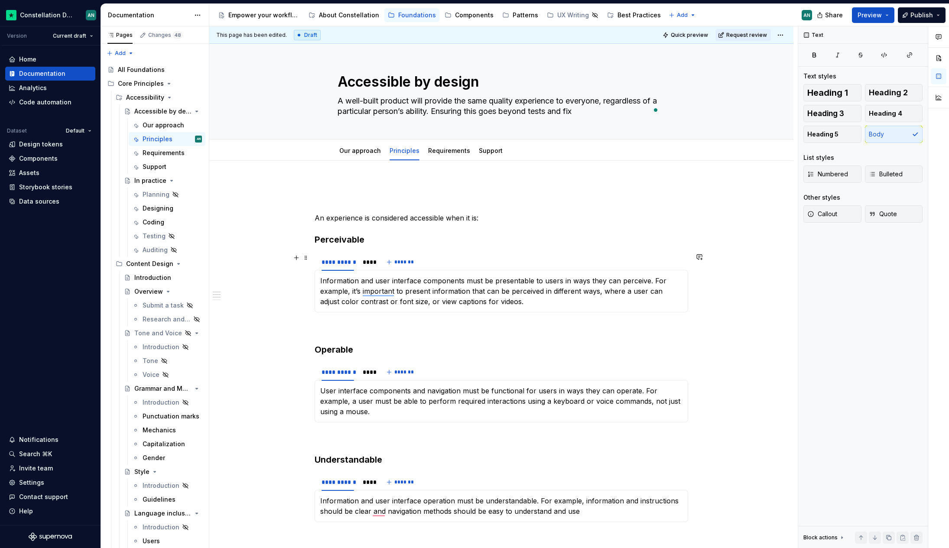
type textarea "A well-built product will provide the same quality experience to everyone, rega…"
type textarea "*"
type textarea "A well-built product will provide the same quality experience to everyone, rega…"
type textarea "*"
type textarea "A well-built product will provide the same quality experience to everyone, rega…"
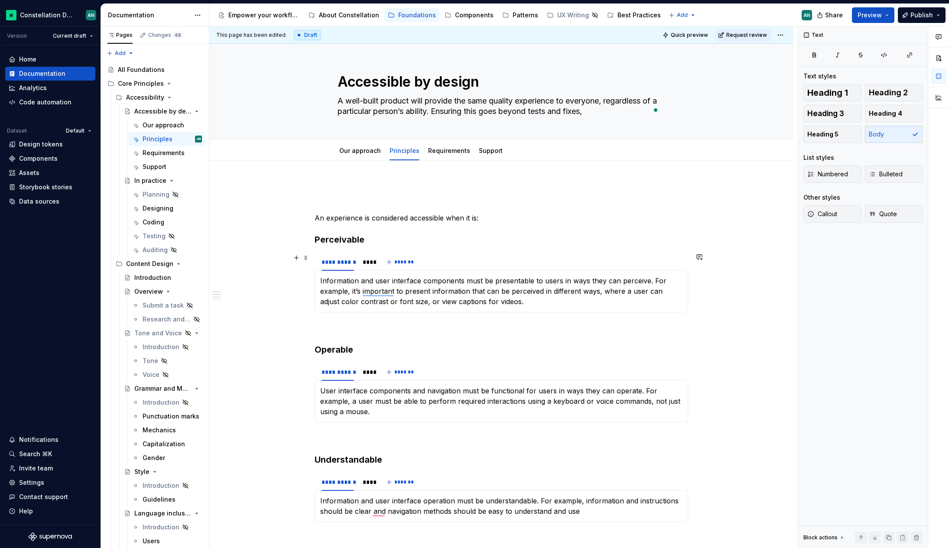
type textarea "*"
type textarea "A well-built product will provide the same quality experience to everyone, rega…"
type textarea "*"
type textarea "A well-built product will provide the same quality experience to everyone, rega…"
type textarea "*"
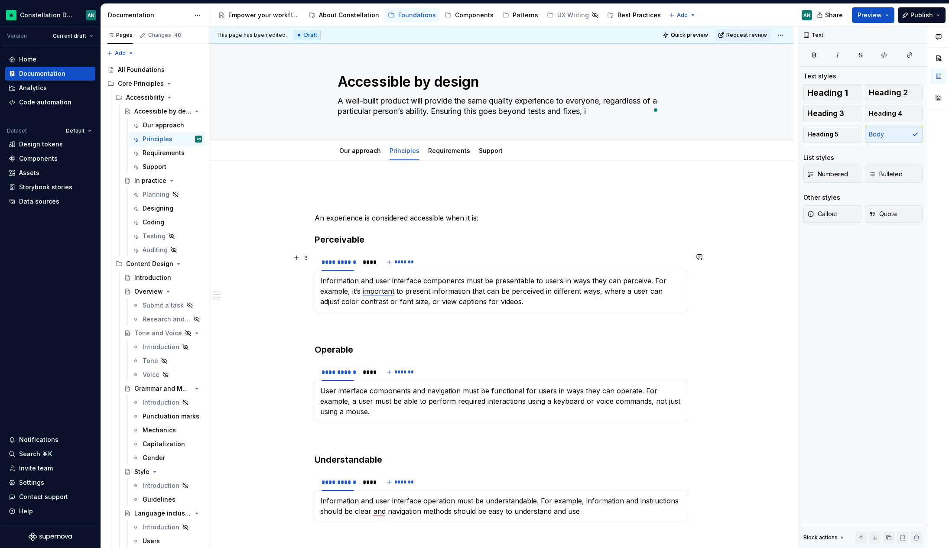
type textarea "A well-built product will provide the same quality experience to everyone, rega…"
type textarea "*"
type textarea "A well-built product will provide the same quality experience to everyone, rega…"
type textarea "*"
type textarea "A well-built product will provide the same quality experience to everyone, rega…"
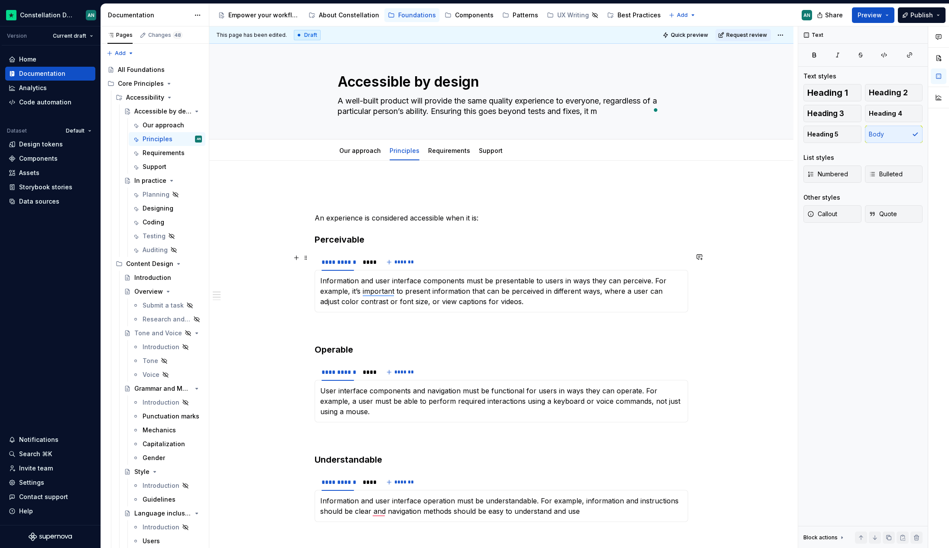
type textarea "*"
type textarea "A well-built product will provide the same quality experience to everyone, rega…"
type textarea "*"
type textarea "A well-built product will provide the same quality experience to everyone, rega…"
type textarea "*"
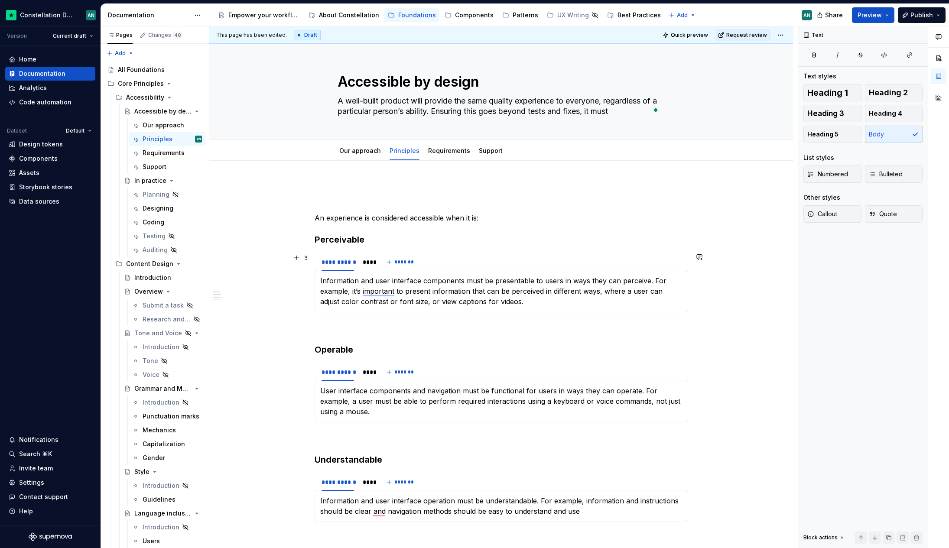
type textarea "A well-built product will provide the same quality experience to everyone, rega…"
type textarea "*"
type textarea "A well-built product will provide the same quality experience to everyone, rega…"
type textarea "*"
type textarea "A well-built product will provide the same quality experience to everyone, rega…"
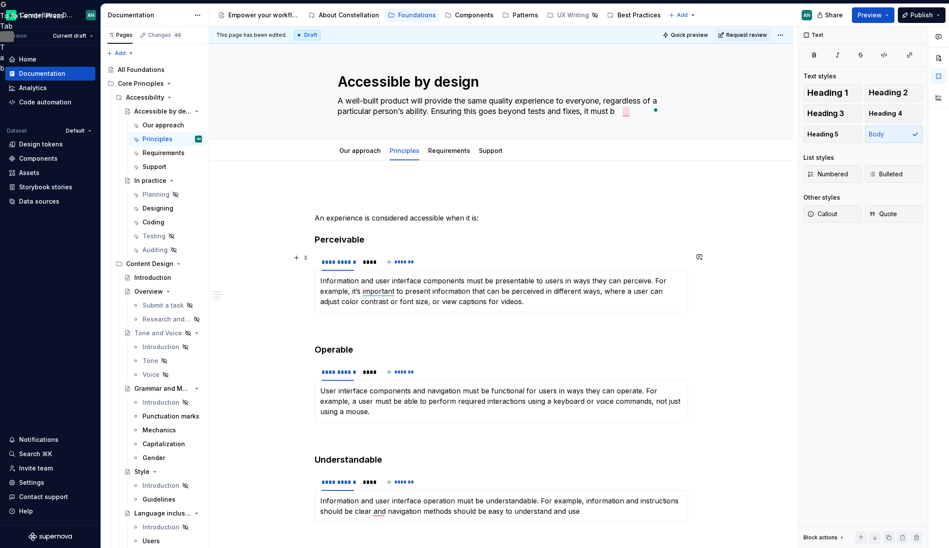
type textarea "*"
type textarea "A well-built product will provide the same quality experience to everyone, rega…"
type textarea "*"
type textarea "A well-built product will provide the same quality experience to everyone, rega…"
type textarea "*"
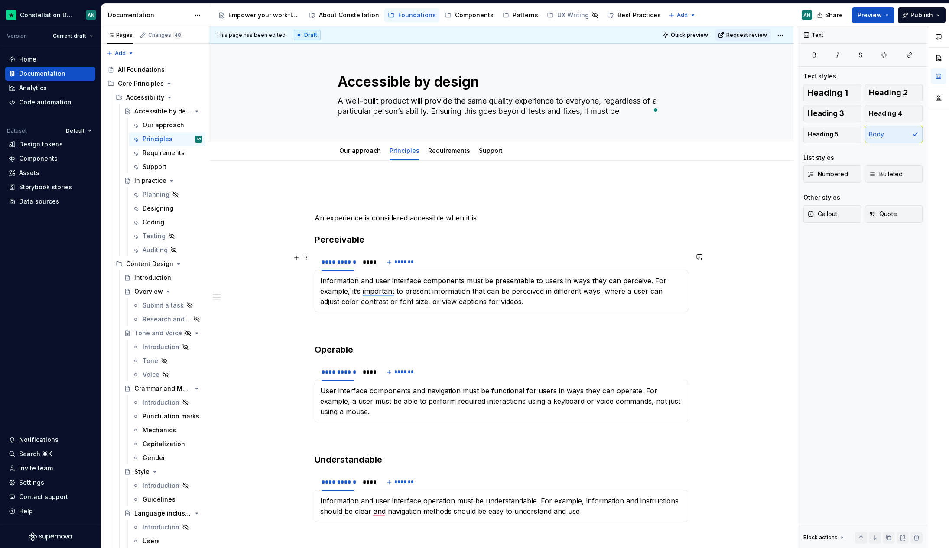
type textarea "A well-built product will provide the same quality experience to everyone, rega…"
type textarea "*"
type textarea "A well-built product will provide the same quality experience to everyone, rega…"
type textarea "*"
type textarea "A well-built product will provide the same quality experience to everyone, rega…"
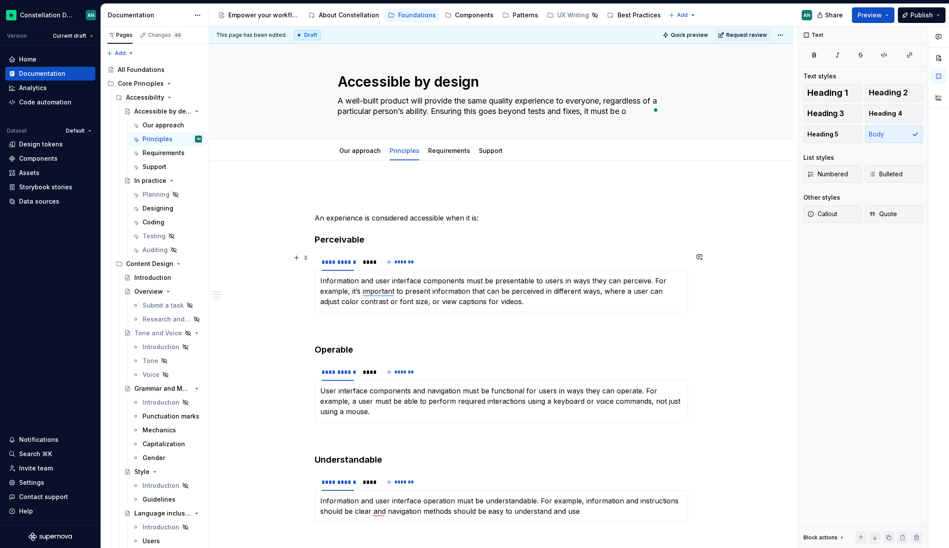
type textarea "*"
type textarea "A well-built product will provide the same quality experience to everyone, rega…"
type textarea "*"
type textarea "A well-built product will provide the same quality experience to everyone, rega…"
type textarea "*"
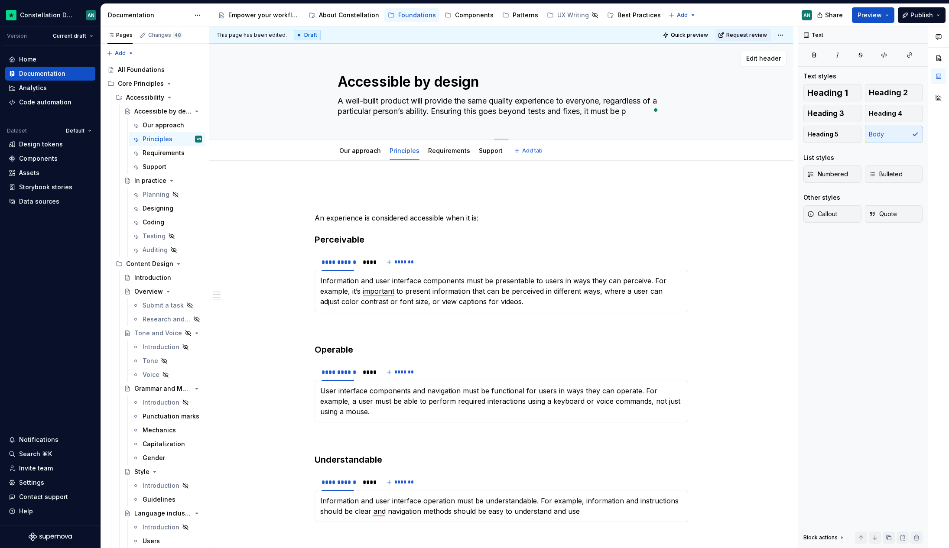
type textarea "A well-built product will provide the same quality experience to everyone, rega…"
type textarea "*"
type textarea "A well-built product will provide the same quality experience to everyone, rega…"
type textarea "*"
type textarea "A well-built product will provide the same quality experience to everyone, rega…"
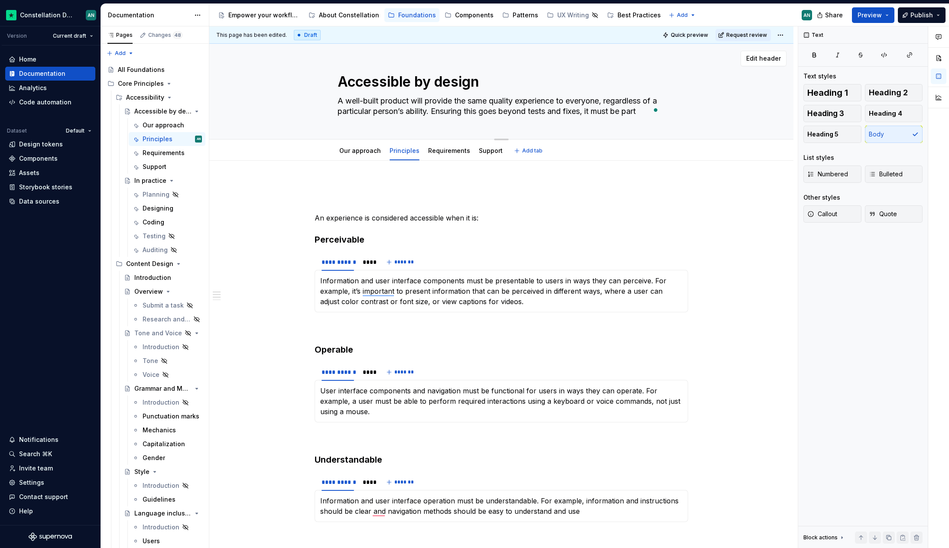
type textarea "*"
type textarea "A well-built product will provide the same quality experience to everyone, rega…"
type textarea "*"
type textarea "A well-built product will provide the same quality experience to everyone, rega…"
type textarea "*"
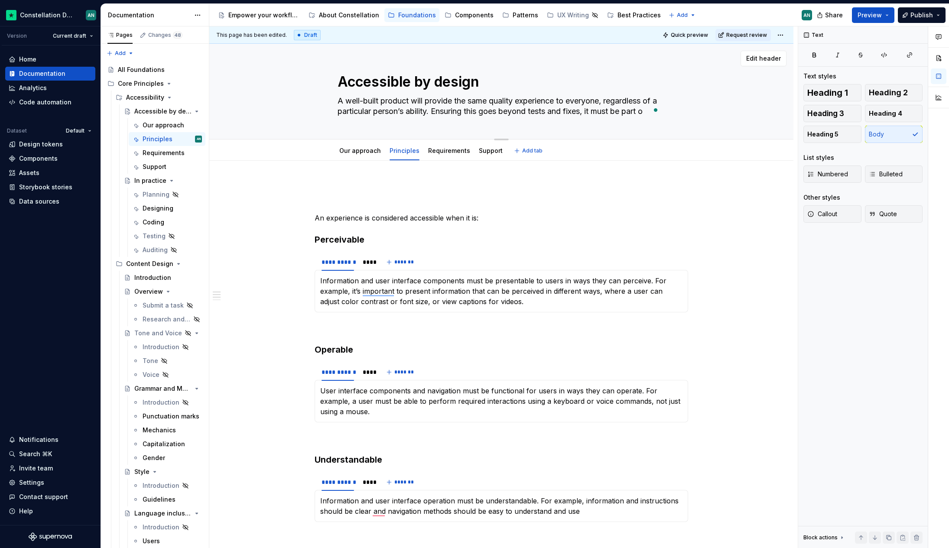
type textarea "A well-built product will provide the same quality experience to everyone, rega…"
type textarea "*"
type textarea "A well-built product will provide the same quality experience to everyone, rega…"
type textarea "*"
type textarea "A well-built product will provide the same quality experience to everyone, rega…"
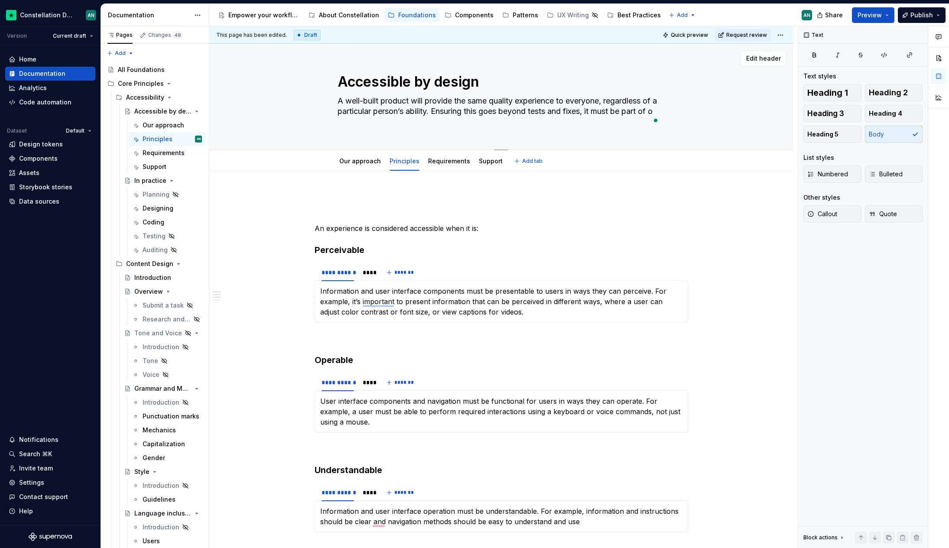
type textarea "*"
type textarea "A well-built product will provide the same quality experience to everyone, rega…"
type textarea "*"
type textarea "A well-built product will provide the same quality experience to everyone, rega…"
type textarea "*"
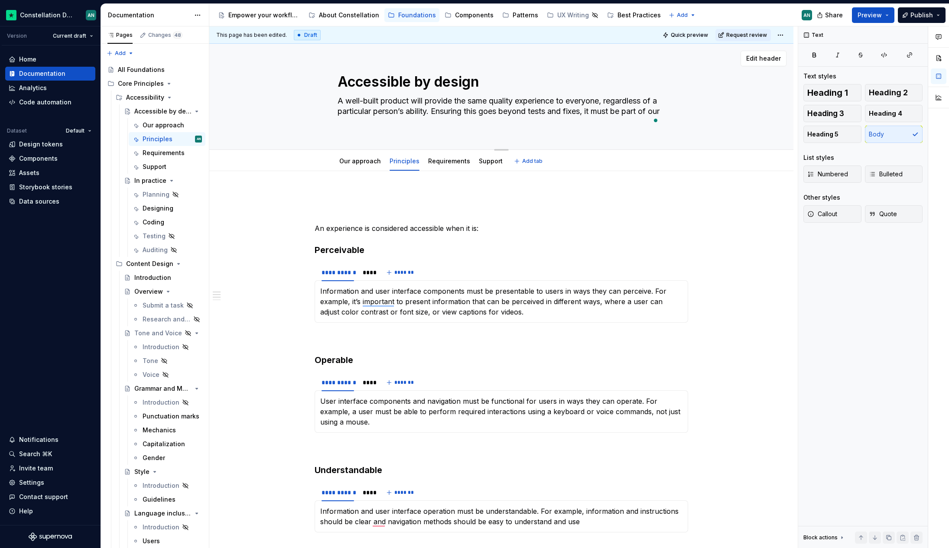
type textarea "A well-built product will provide the same quality experience to everyone, rega…"
type textarea "*"
type textarea "A well-built product will provide the same quality experience to everyone, rega…"
type textarea "*"
type textarea "A well-built product will provide the same quality experience to everyone, rega…"
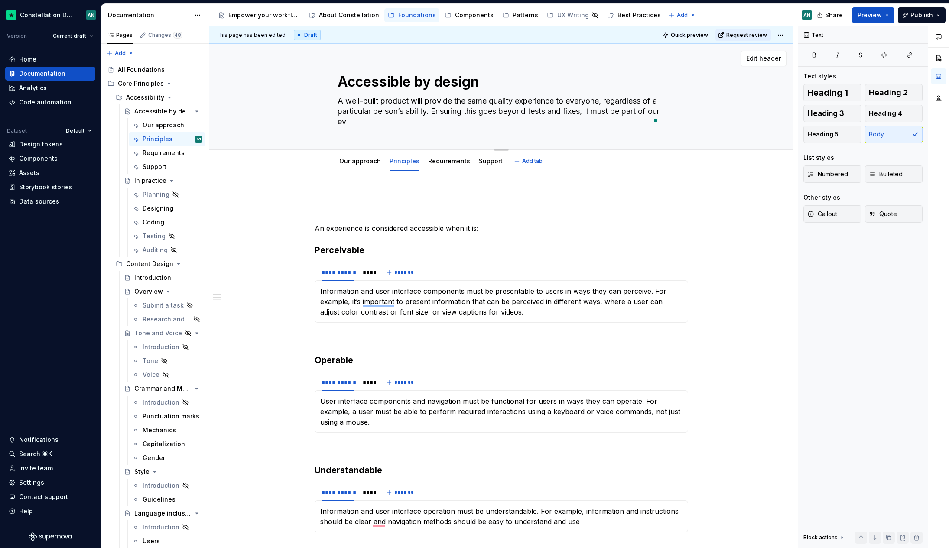
type textarea "*"
type textarea "A well-built product will provide the same quality experience to everyone, rega…"
type textarea "*"
type textarea "A well-built product will provide the same quality experience to everyone, rega…"
type textarea "*"
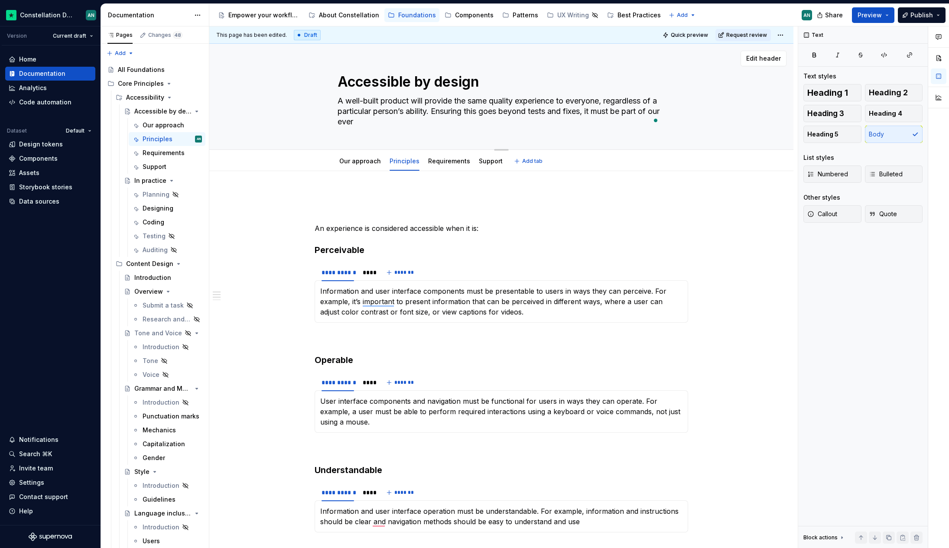
type textarea "A well-built product will provide the same quality experience to everyone, rega…"
type textarea "*"
type textarea "A well-built product will provide the same quality experience to everyone, rega…"
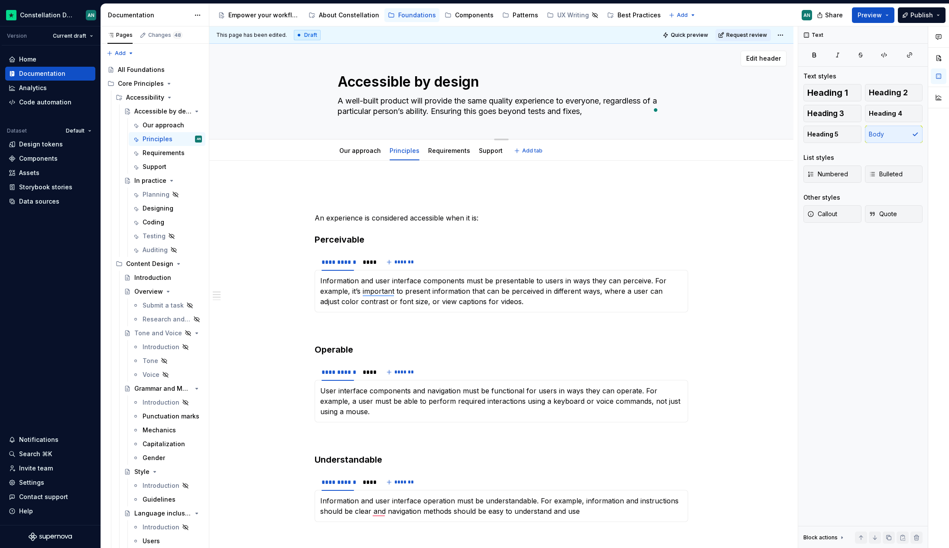
click at [441, 113] on textarea "A well-built product will provide the same quality experience to everyone, rega…" at bounding box center [500, 106] width 328 height 24
click at [442, 111] on textarea "A well-built product will provide the same quality experience to everyone, rega…" at bounding box center [500, 106] width 328 height 24
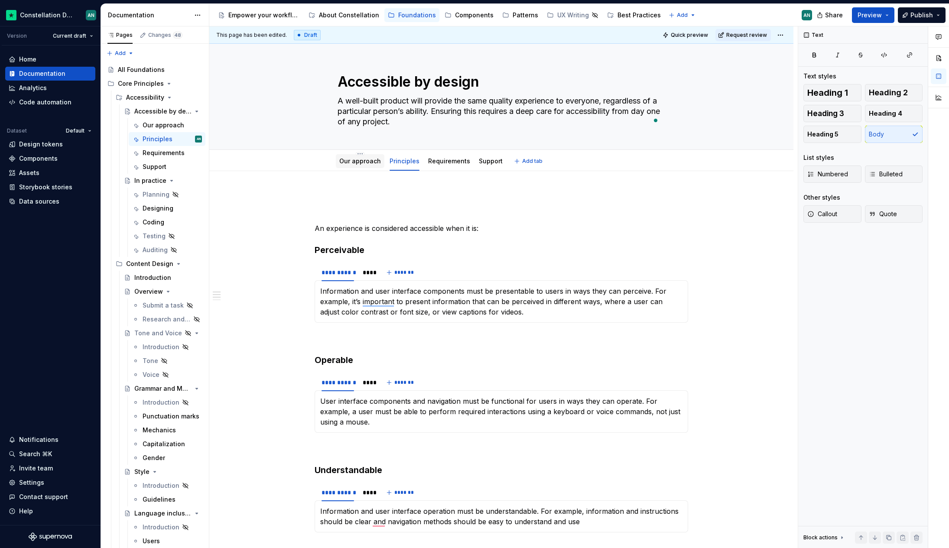
click at [363, 161] on link "Our approach" at bounding box center [360, 160] width 42 height 7
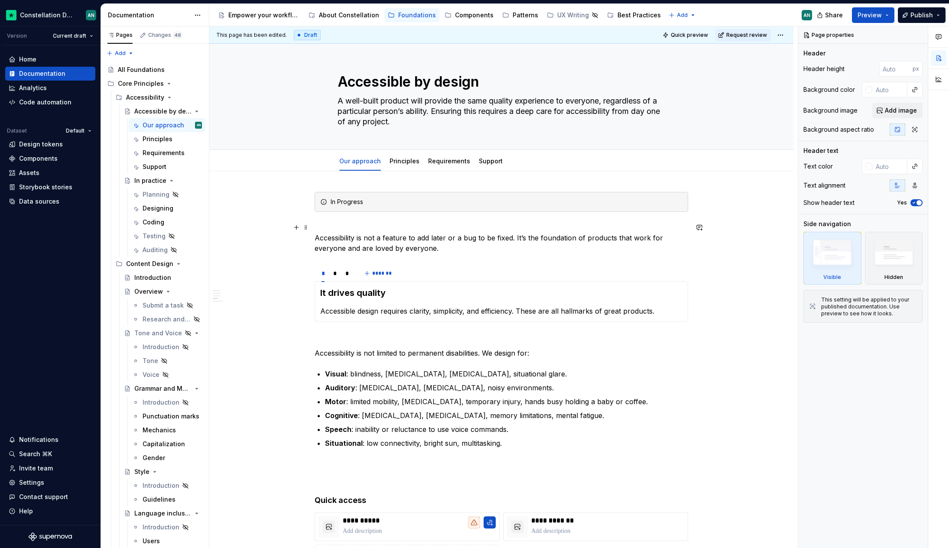
click at [459, 250] on p "Accessibility is not a feature to add later or a bug to be fixed. It’s the foun…" at bounding box center [501, 237] width 373 height 31
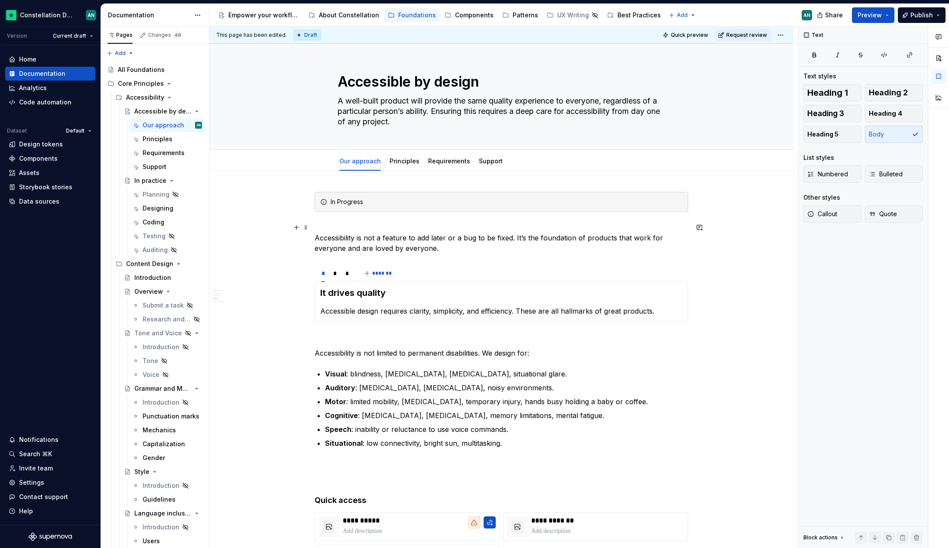
click at [368, 226] on p "Accessibility is not a feature to add later or a bug to be fixed. It’s the foun…" at bounding box center [501, 237] width 373 height 31
drag, startPoint x: 536, startPoint y: 449, endPoint x: 288, endPoint y: 444, distance: 248.3
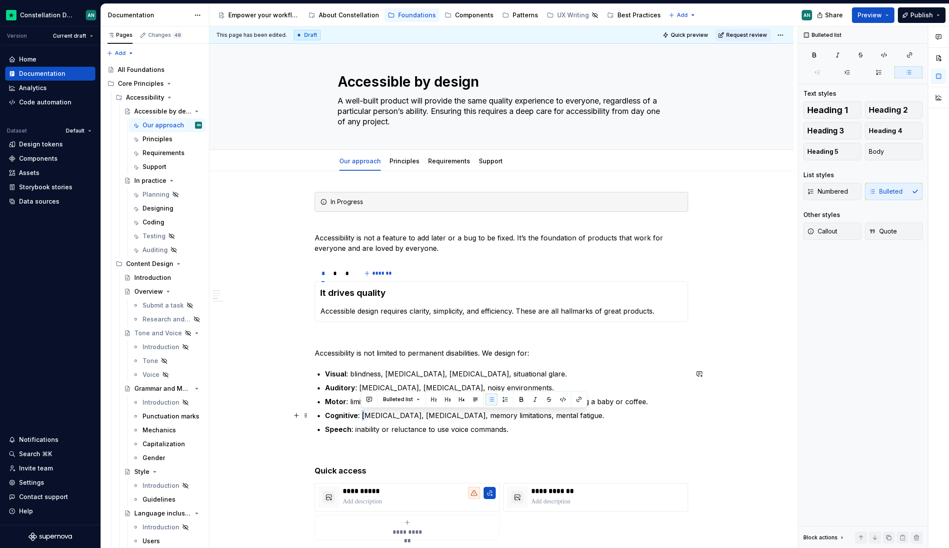
click at [362, 416] on p "Cognitive : [MEDICAL_DATA], [MEDICAL_DATA], memory limitations, mental fatigue." at bounding box center [506, 415] width 363 height 10
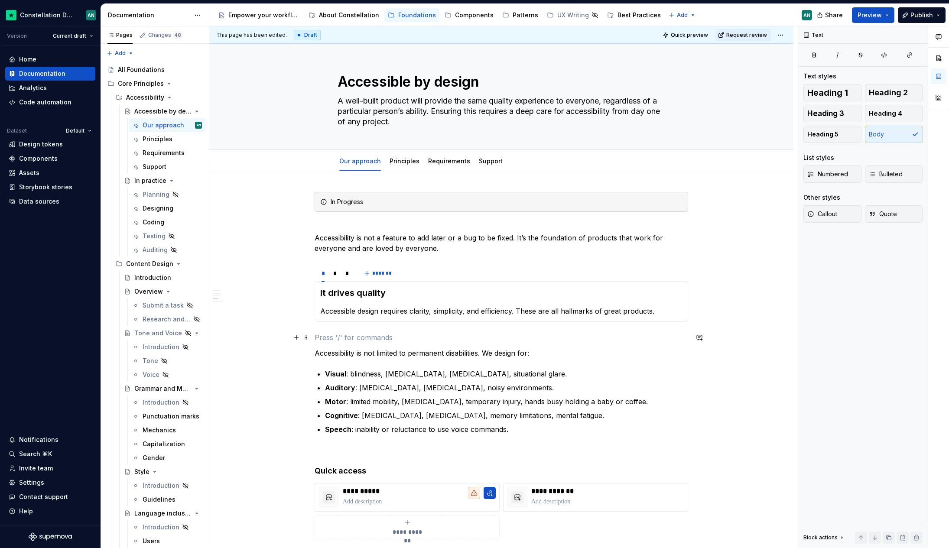
click at [346, 342] on p "To enrich screen reader interactions, please activate Accessibility in Grammarl…" at bounding box center [501, 337] width 373 height 10
click at [338, 275] on div "*" at bounding box center [335, 273] width 11 height 12
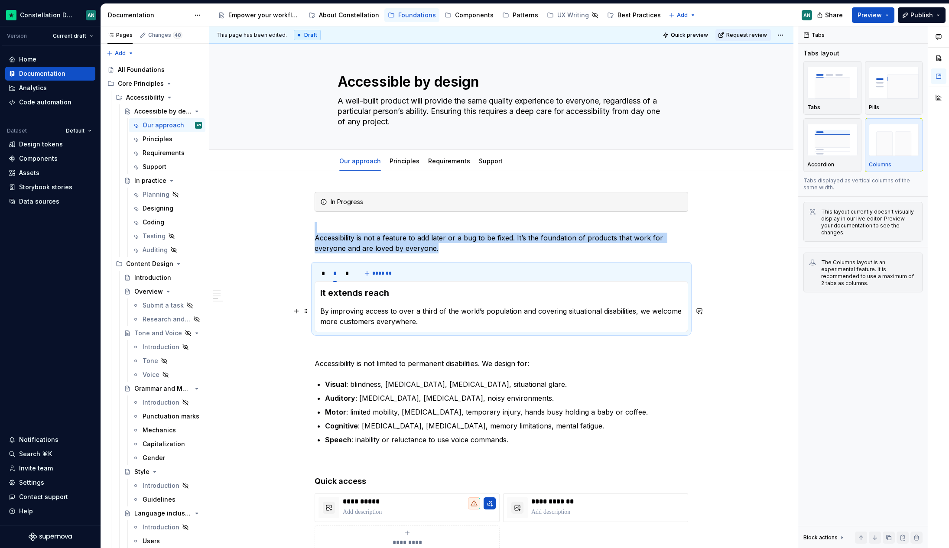
click at [516, 310] on p "By improving access to over a third of the world’s population and covering situ…" at bounding box center [501, 316] width 362 height 21
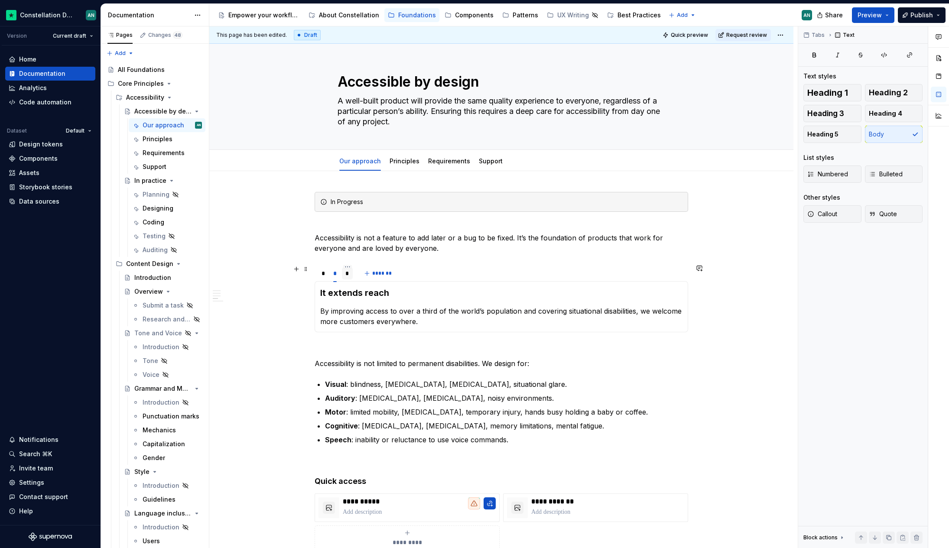
click at [348, 278] on div "*" at bounding box center [347, 273] width 11 height 12
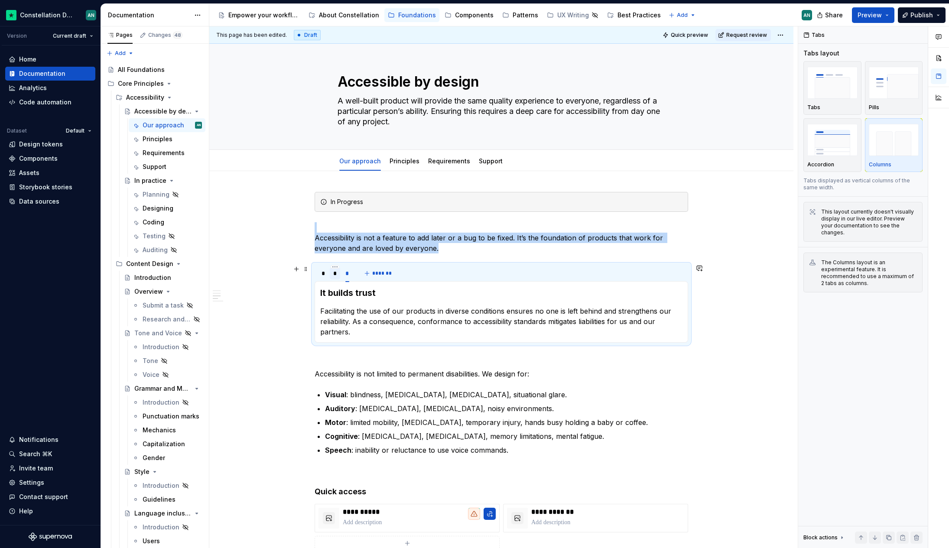
click at [336, 272] on div "*" at bounding box center [335, 273] width 11 height 12
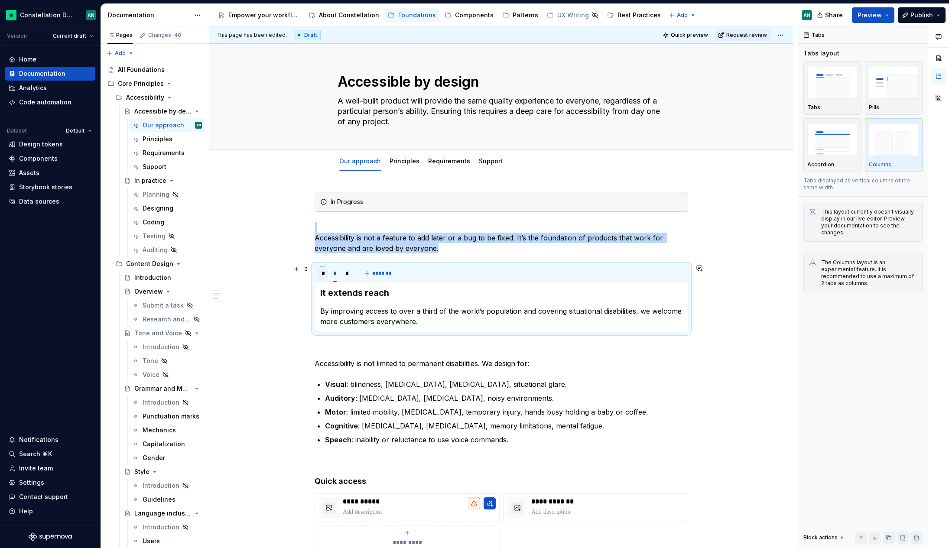
click at [321, 275] on div "*" at bounding box center [322, 273] width 3 height 9
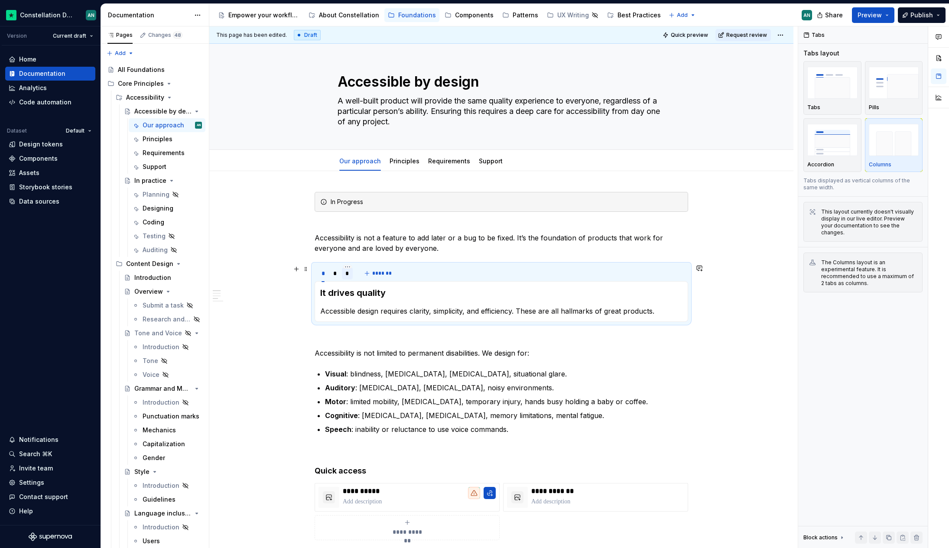
click at [348, 274] on div "*" at bounding box center [347, 273] width 4 height 9
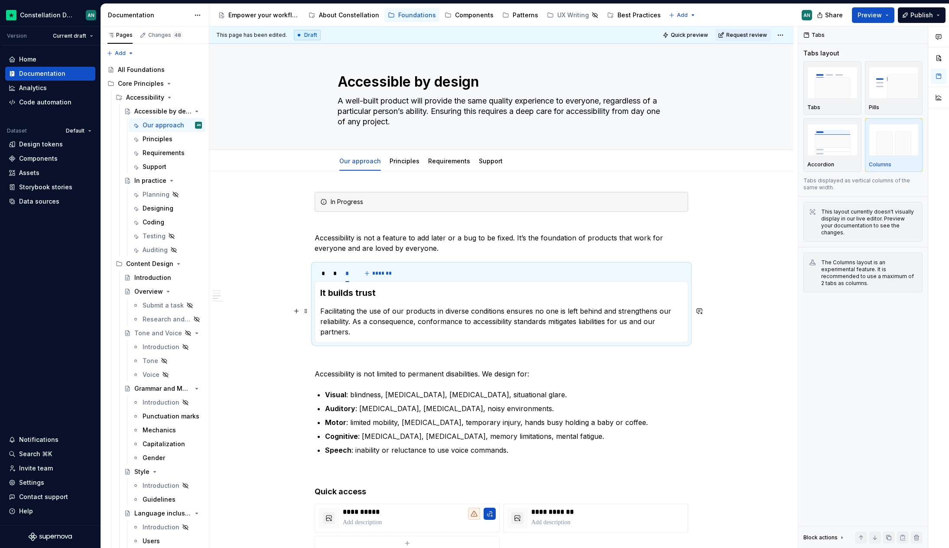
click at [341, 332] on p "Facilitating the use of our products in diverse conditions ensures no one is le…" at bounding box center [501, 321] width 362 height 31
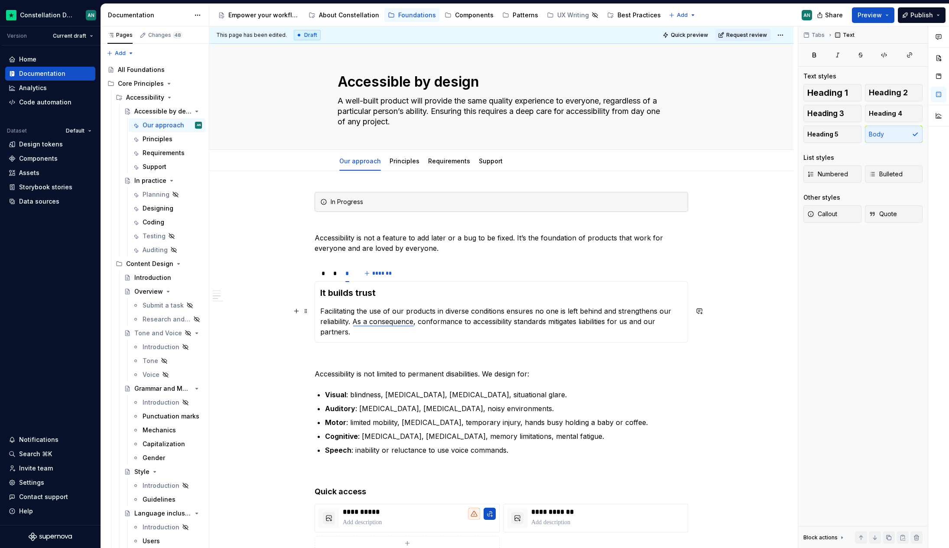
click at [320, 331] on p "Facilitating the use of our products in diverse conditions ensures no one is le…" at bounding box center [501, 321] width 362 height 31
click at [559, 311] on p "Facilitating the use of our products in diverse conditions ensures no one is le…" at bounding box center [501, 321] width 362 height 31
drag, startPoint x: 509, startPoint y: 310, endPoint x: 318, endPoint y: 310, distance: 190.2
click at [318, 310] on div "It drives quality Accessible design requires clarity, simplicity, and efficienc…" at bounding box center [501, 312] width 373 height 62
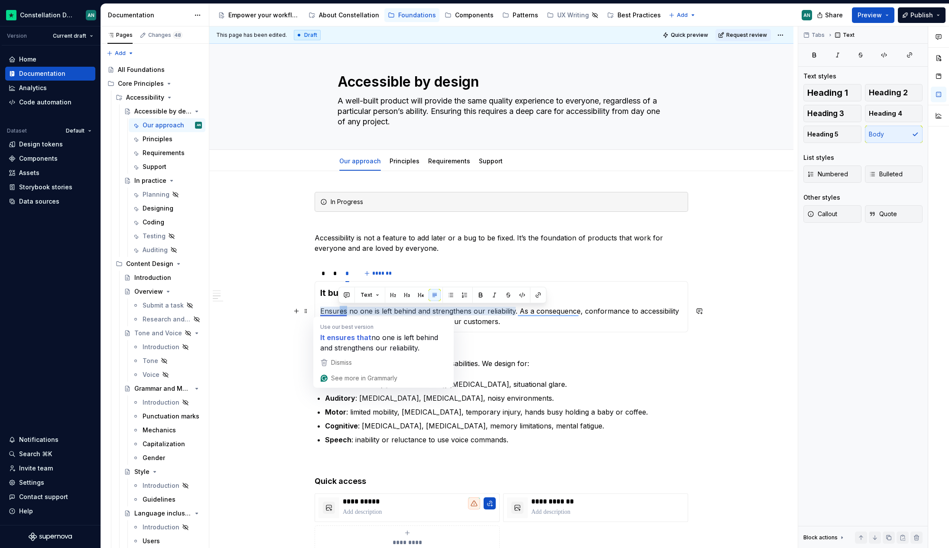
drag, startPoint x: 344, startPoint y: 312, endPoint x: 339, endPoint y: 311, distance: 5.2
click at [339, 311] on p "Ensures no one is left behind and strengthens our reliability. As a consequence…" at bounding box center [501, 316] width 362 height 21
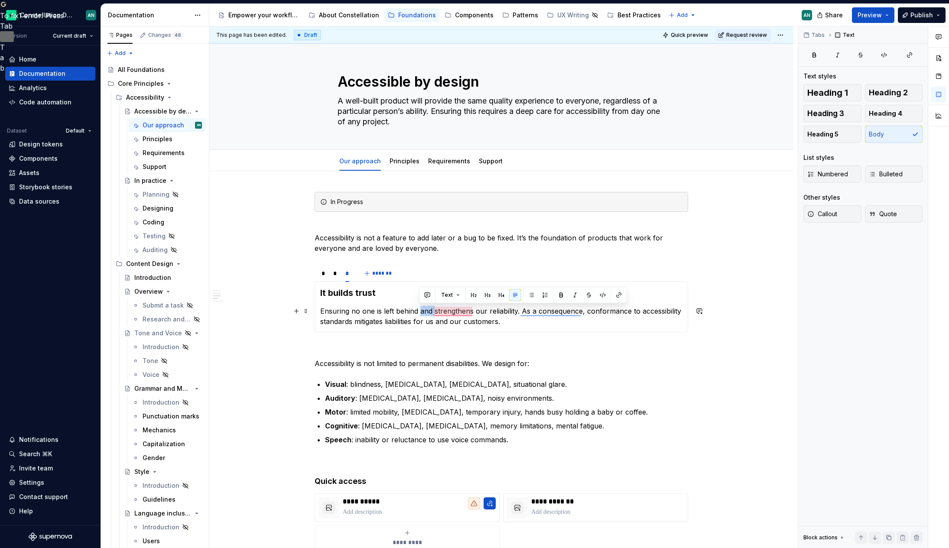
drag, startPoint x: 434, startPoint y: 312, endPoint x: 420, endPoint y: 312, distance: 14.3
click at [420, 312] on p "Ensuring no one is left behind and strengthens our reliability. As a consequenc…" at bounding box center [501, 316] width 362 height 21
click at [522, 332] on section "* * * ******* It drives quality Accessible design requires clarity, simplicity,…" at bounding box center [501, 298] width 373 height 68
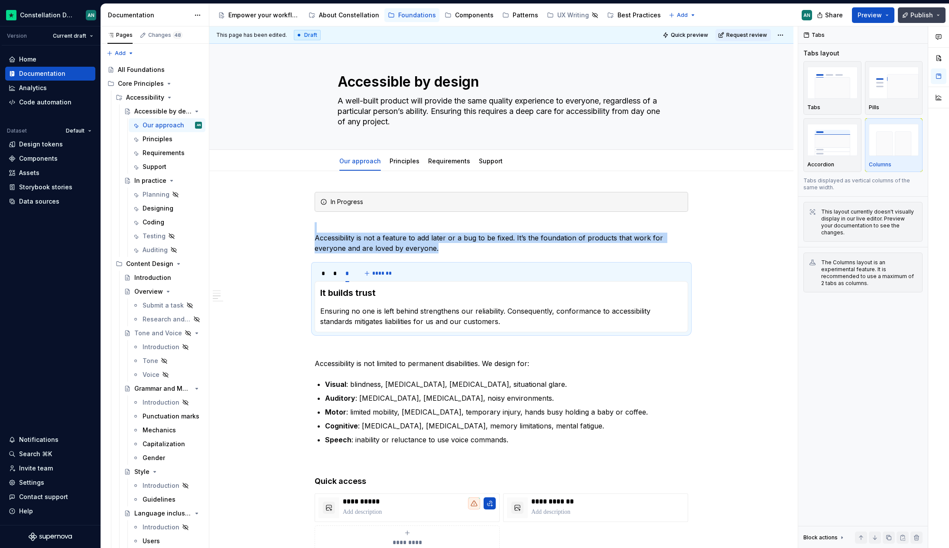
click at [904, 15] on button "Publish" at bounding box center [922, 15] width 48 height 16
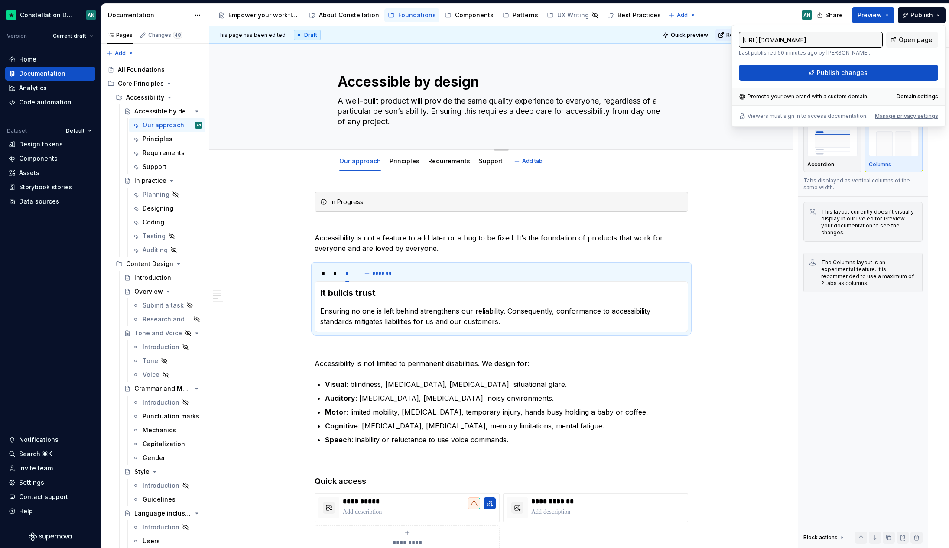
click at [654, 54] on div "Edit header" at bounding box center [497, 59] width 577 height 16
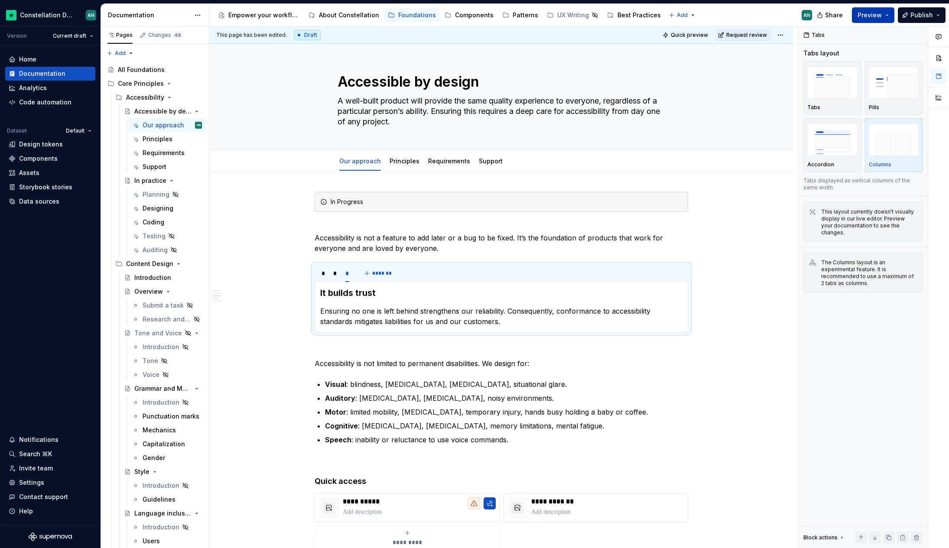
click at [870, 14] on span "Preview" at bounding box center [869, 15] width 24 height 9
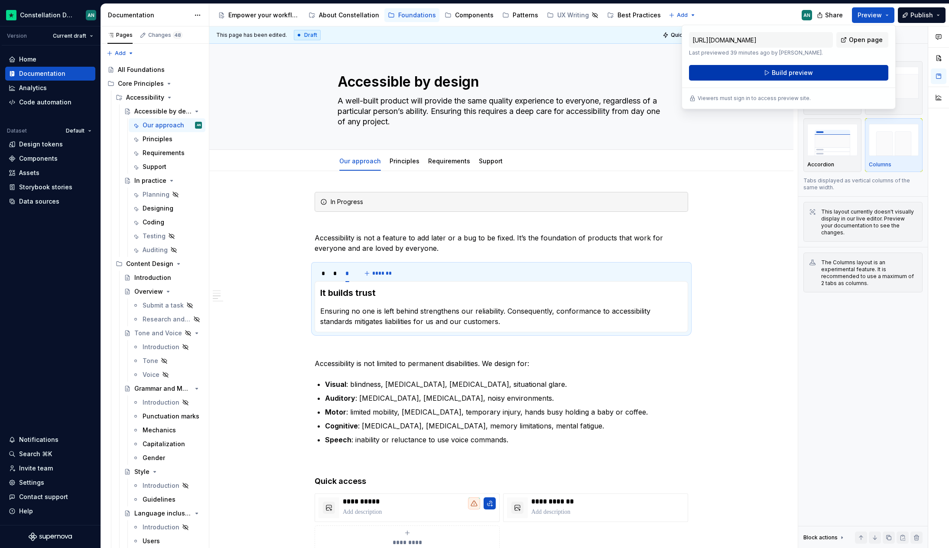
click at [790, 69] on span "Build preview" at bounding box center [792, 72] width 41 height 9
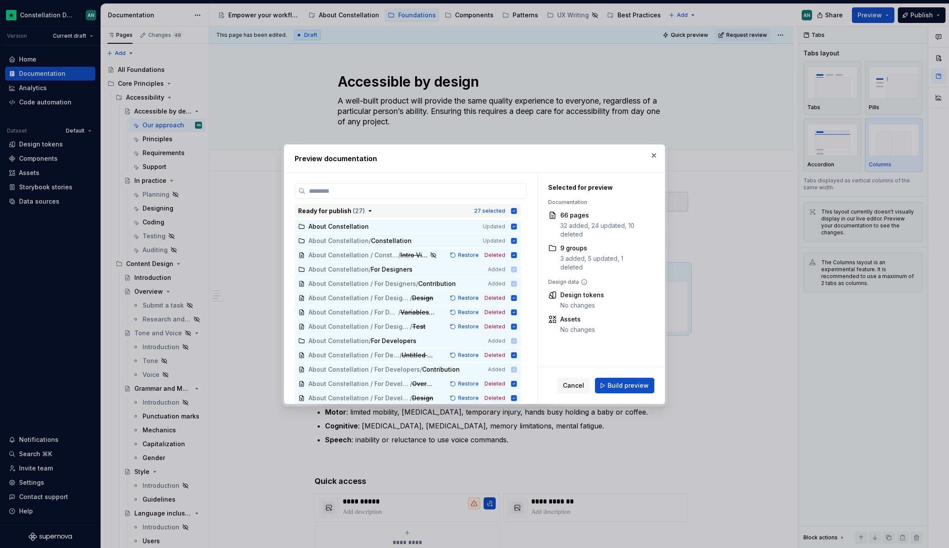
click at [513, 211] on icon "button" at bounding box center [513, 211] width 7 height 7
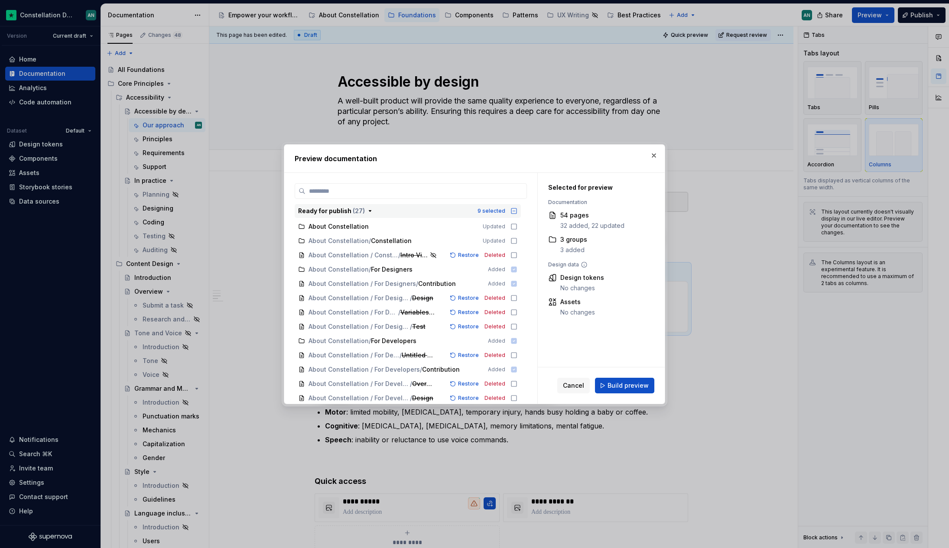
click at [513, 210] on icon "button" at bounding box center [513, 211] width 7 height 7
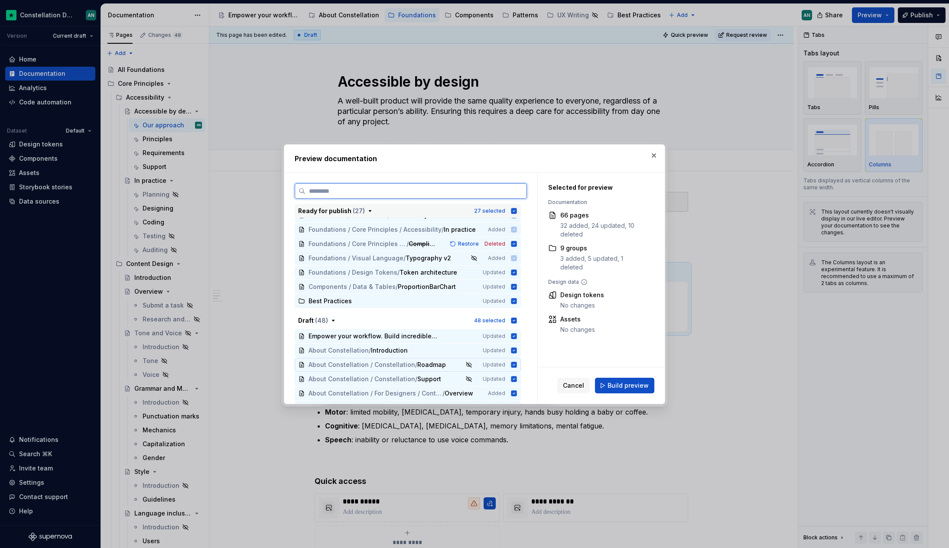
scroll to position [69, 0]
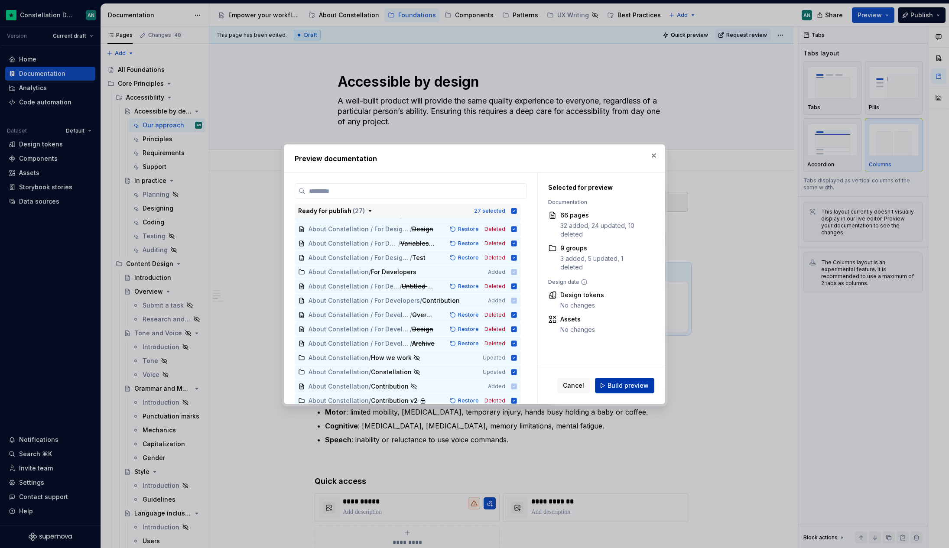
click at [614, 382] on span "Build preview" at bounding box center [627, 385] width 41 height 9
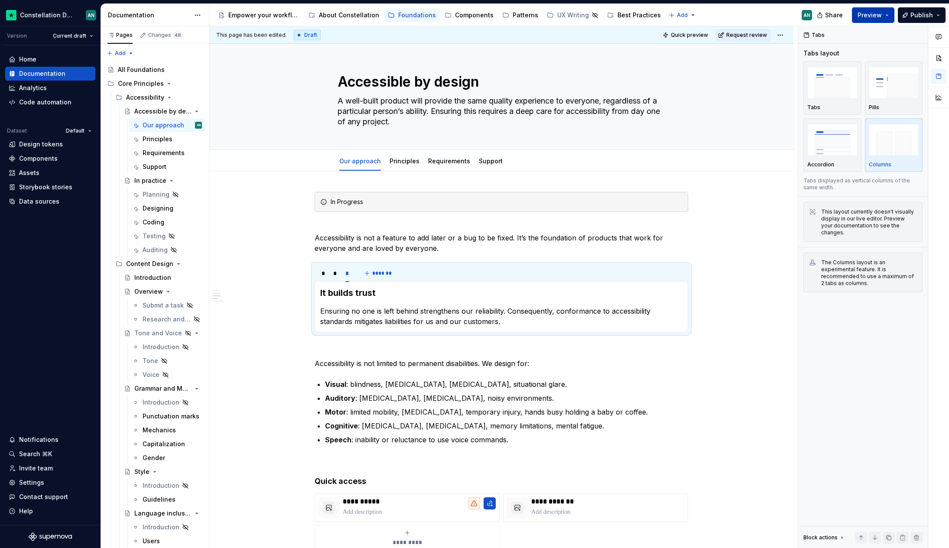
click at [863, 16] on span "Preview" at bounding box center [869, 15] width 24 height 9
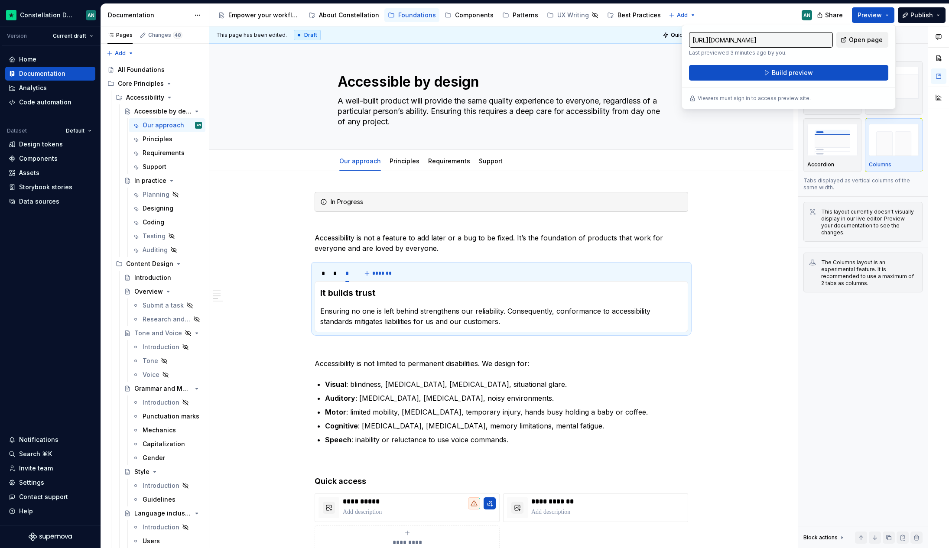
click at [855, 36] on span "Open page" at bounding box center [866, 40] width 34 height 9
